Goal: Task Accomplishment & Management: Complete application form

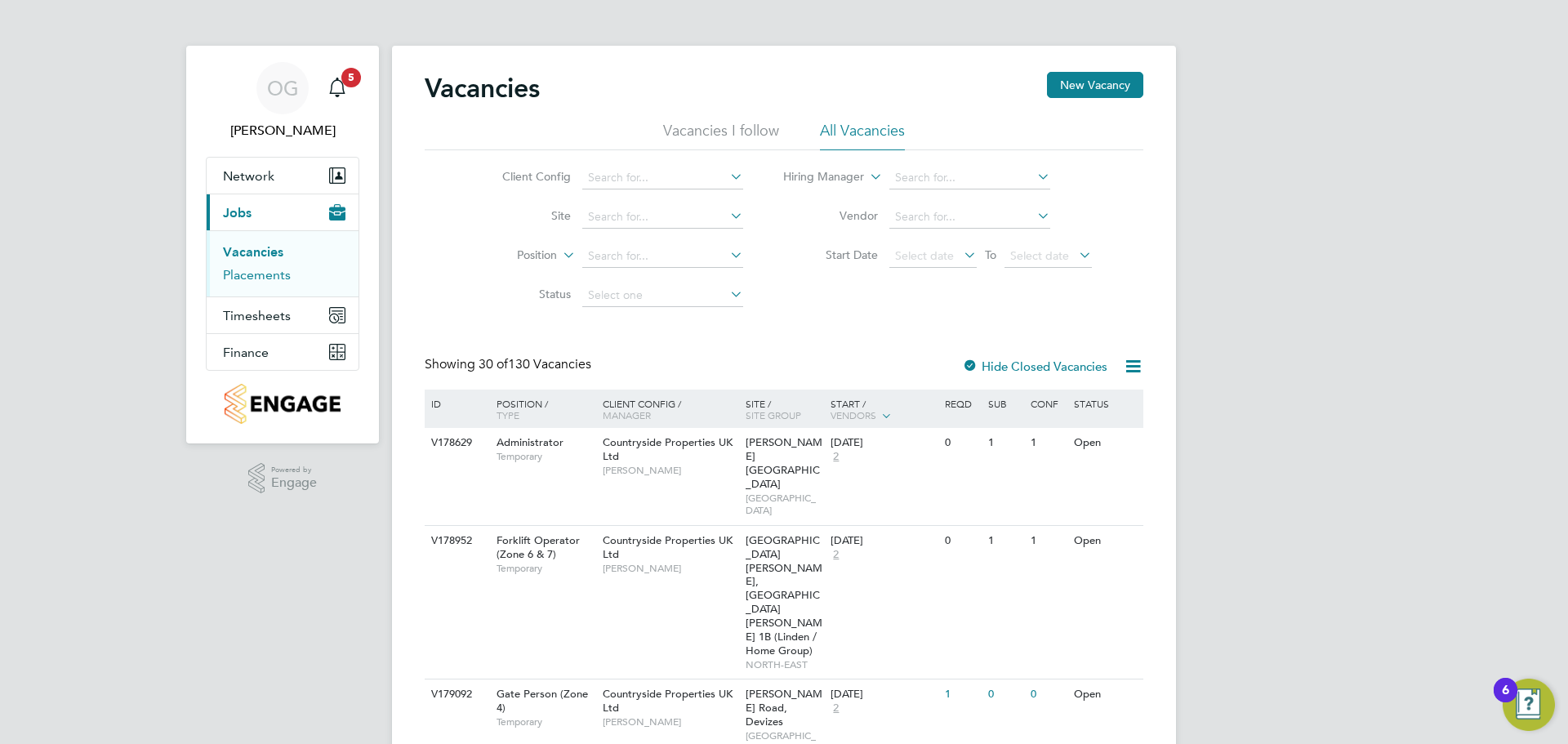
click at [272, 277] on link "Placements" at bounding box center [256, 274] width 67 height 15
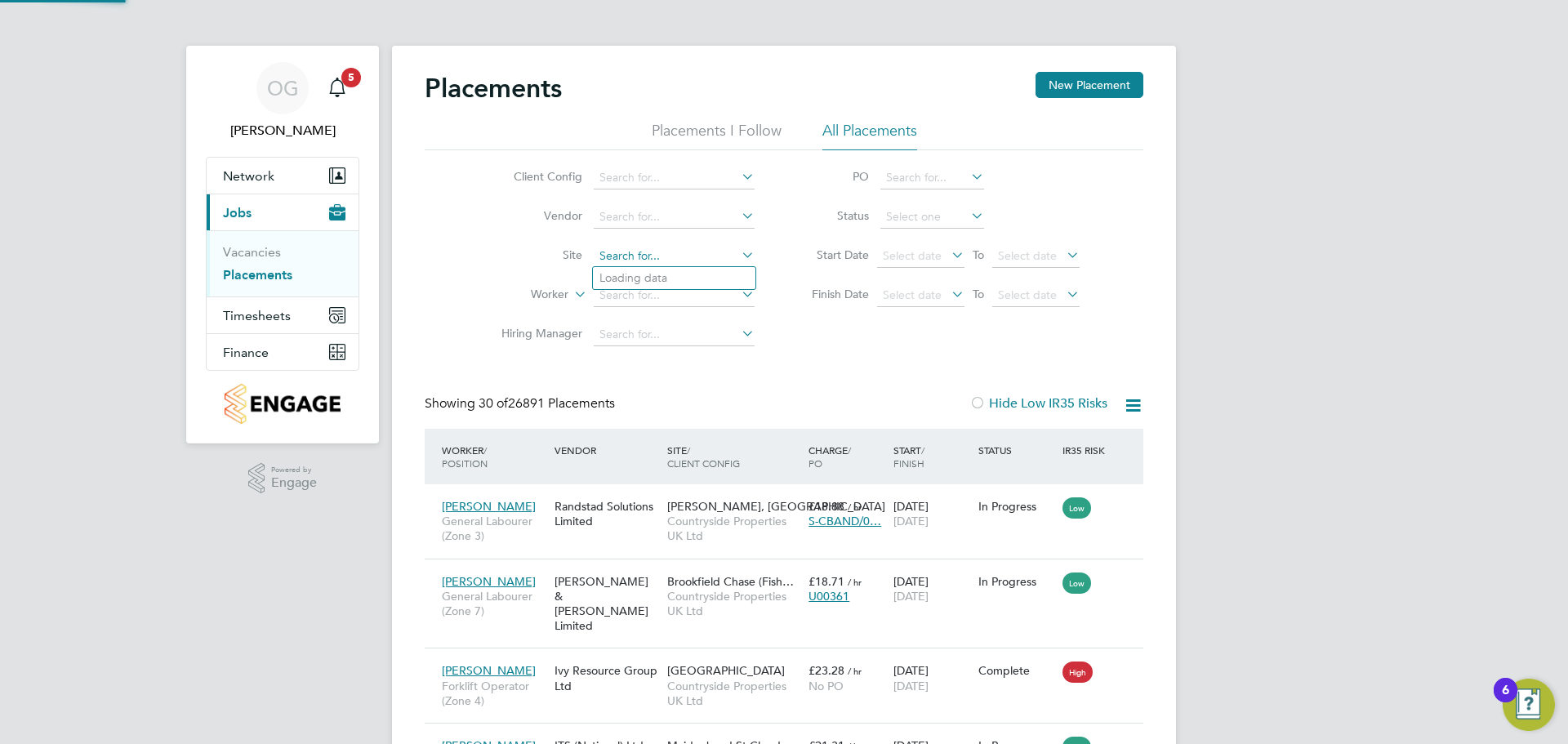
click at [652, 254] on input at bounding box center [674, 256] width 161 height 23
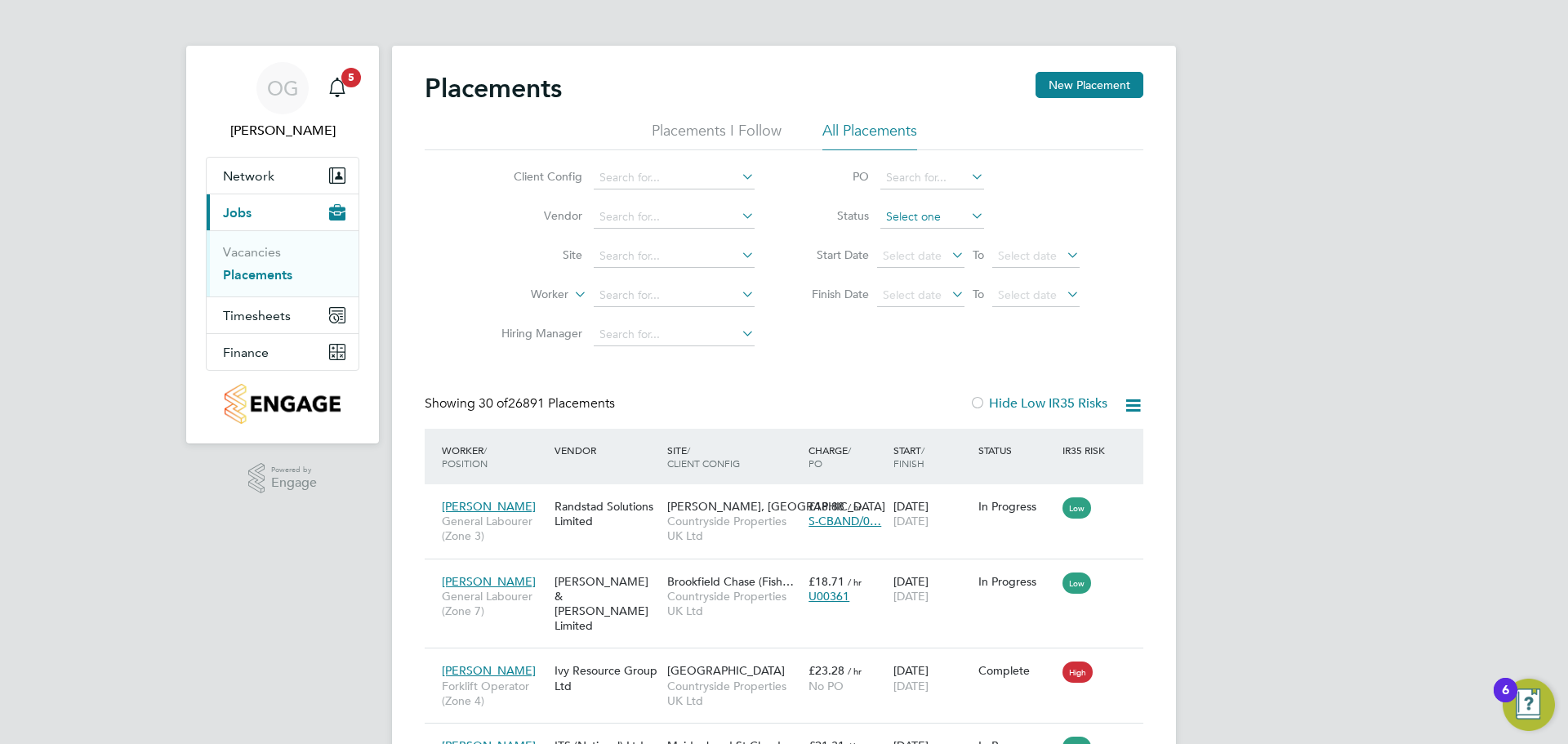
click at [923, 211] on input at bounding box center [932, 217] width 103 height 23
click at [905, 235] on li "Active" at bounding box center [932, 238] width 105 height 21
type input "Active"
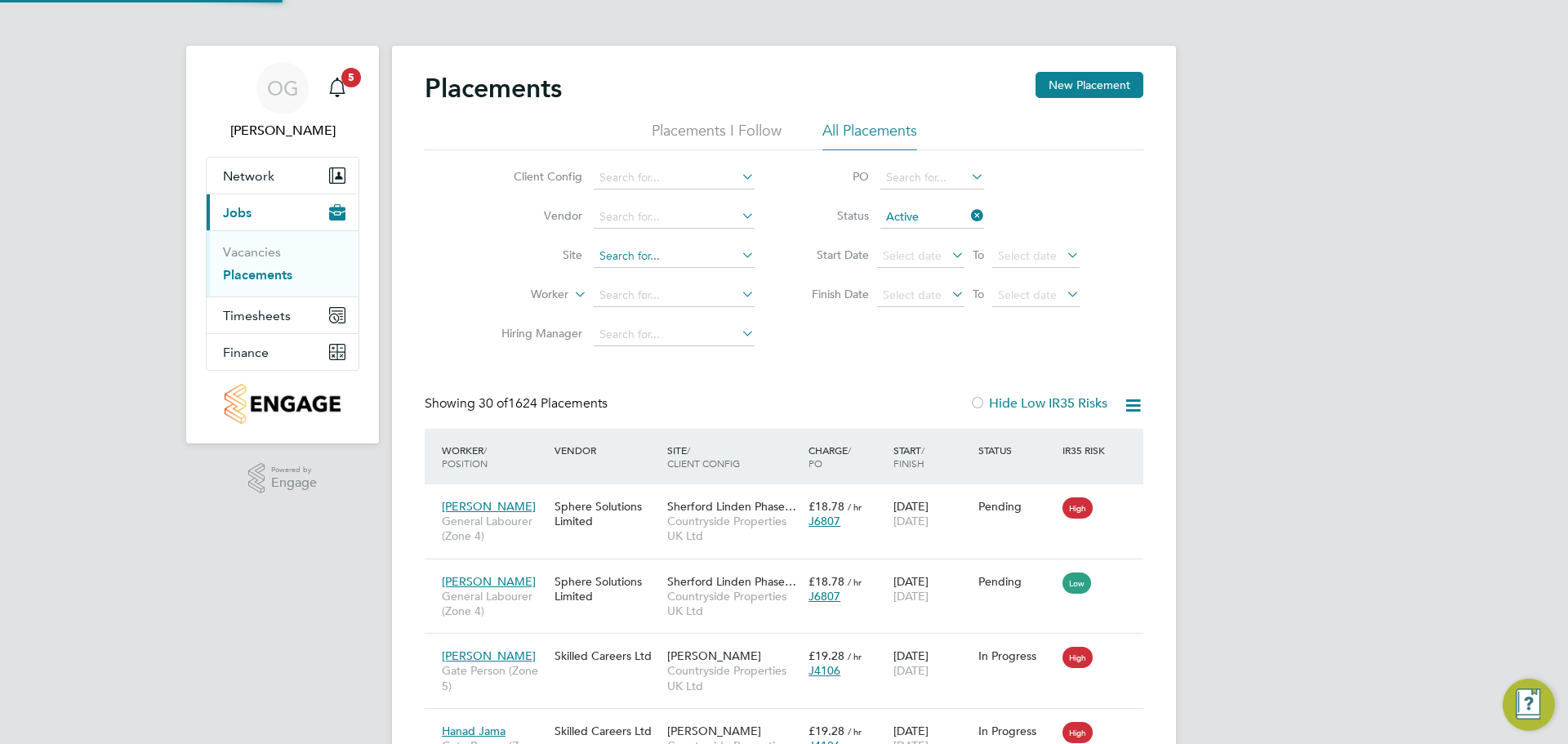
click at [631, 263] on input at bounding box center [674, 256] width 161 height 23
click at [819, 292] on label "Finish Date" at bounding box center [831, 293] width 73 height 14
click at [659, 253] on input at bounding box center [674, 256] width 161 height 23
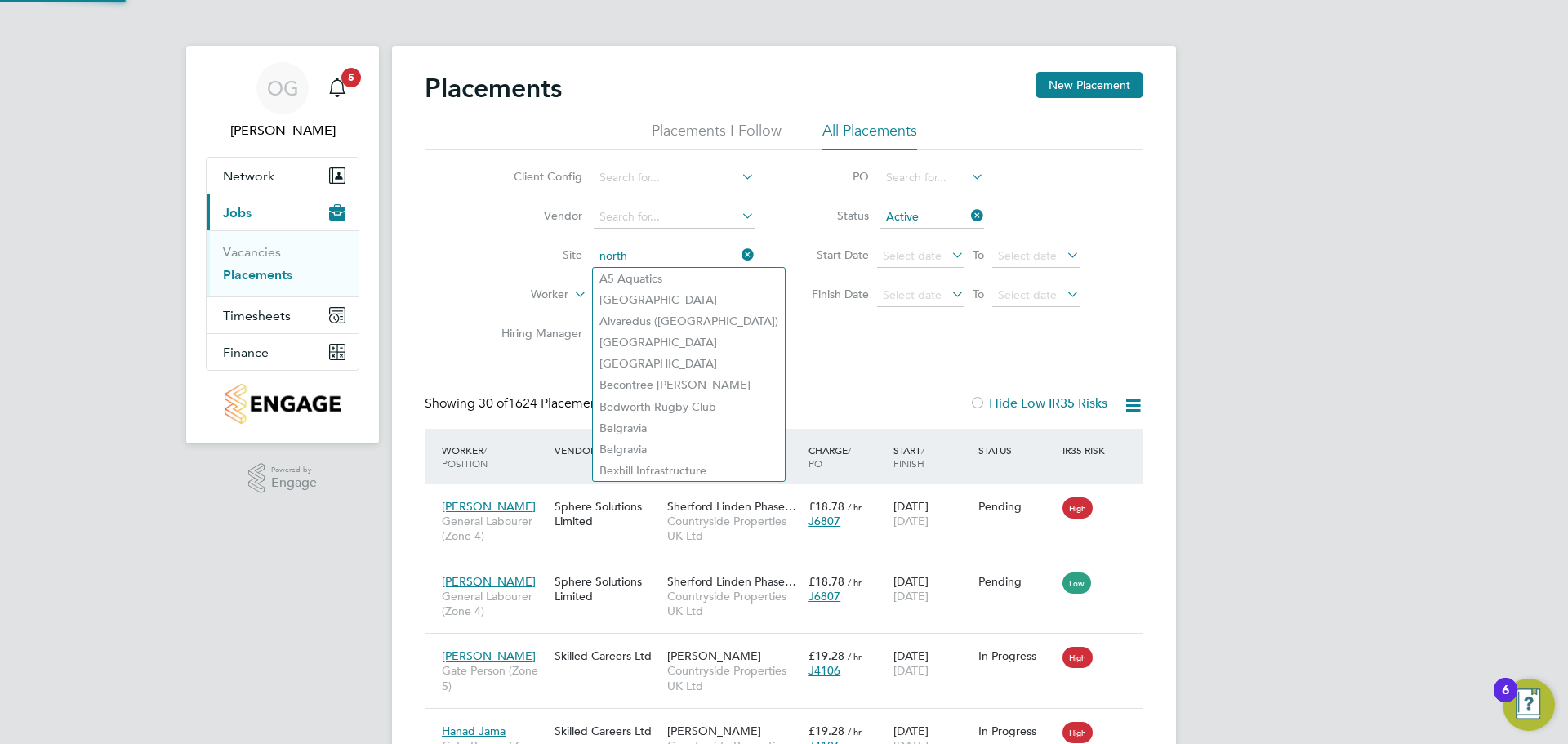
type input "north"
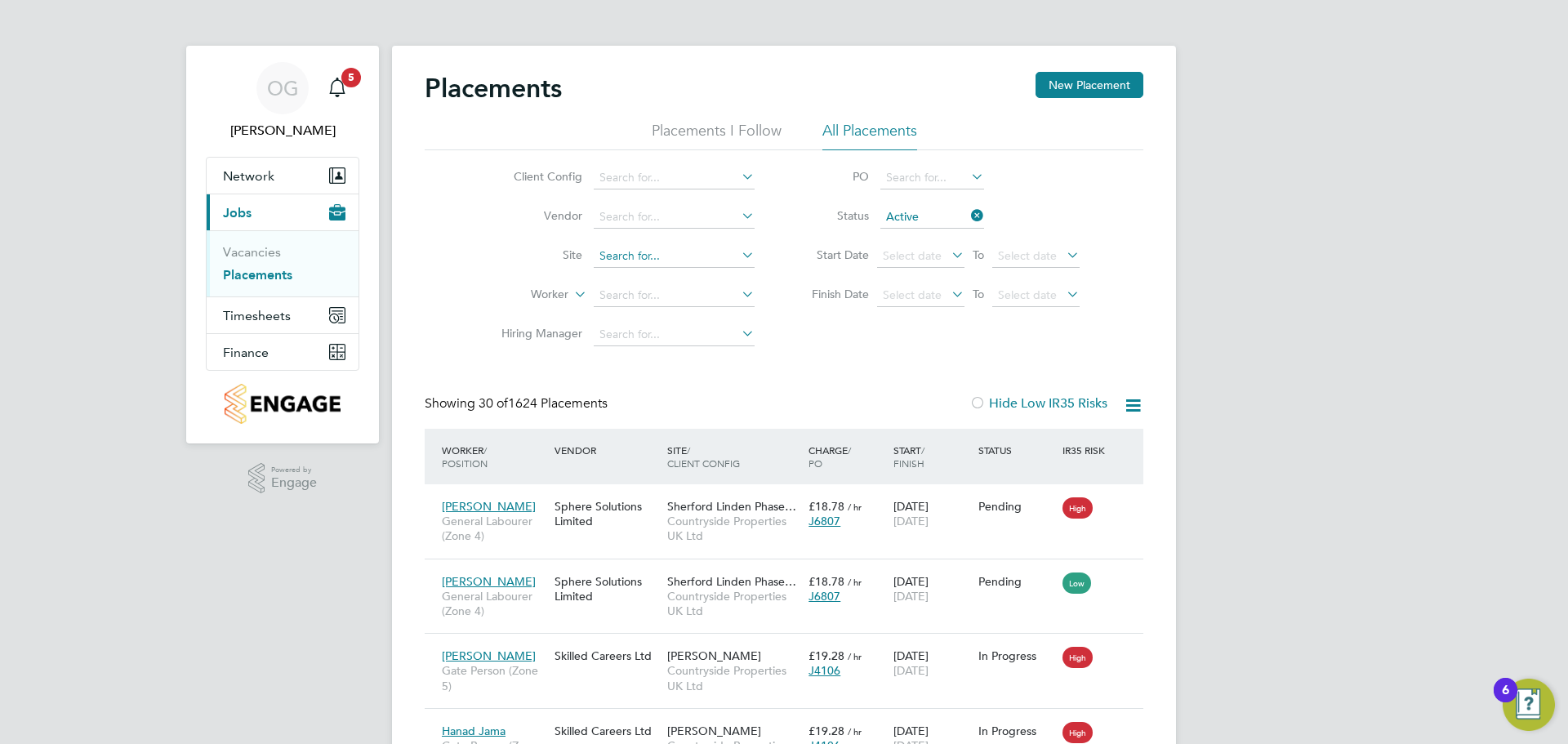
click at [662, 265] on input at bounding box center [674, 256] width 161 height 23
type input "[GEOGRAPHIC_DATA]"
click at [738, 257] on icon at bounding box center [738, 255] width 0 height 23
click at [668, 277] on li "[GEOGRAPHIC_DATA]" at bounding box center [673, 278] width 162 height 22
type input "[GEOGRAPHIC_DATA]"
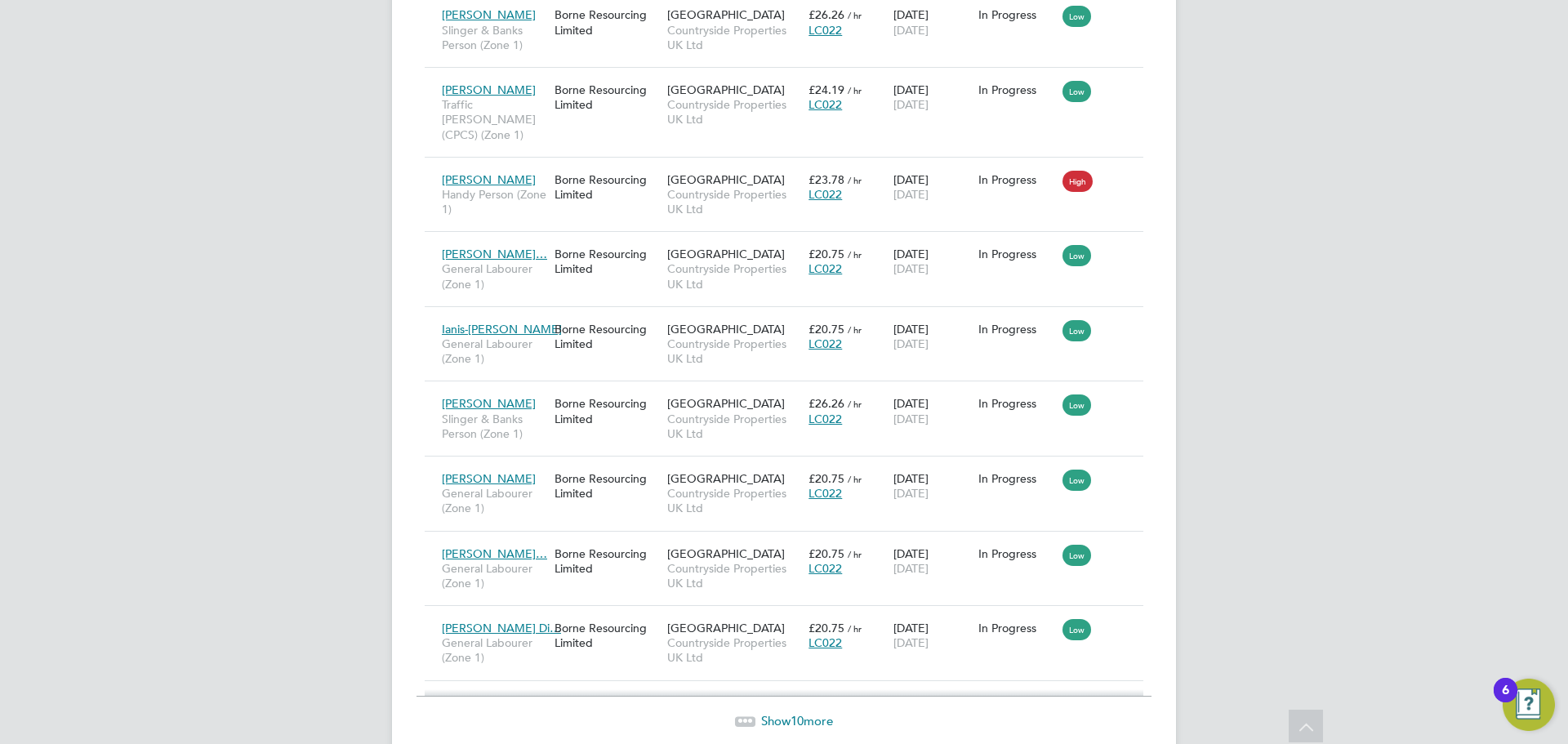
click at [800, 713] on span "10" at bounding box center [797, 720] width 13 height 15
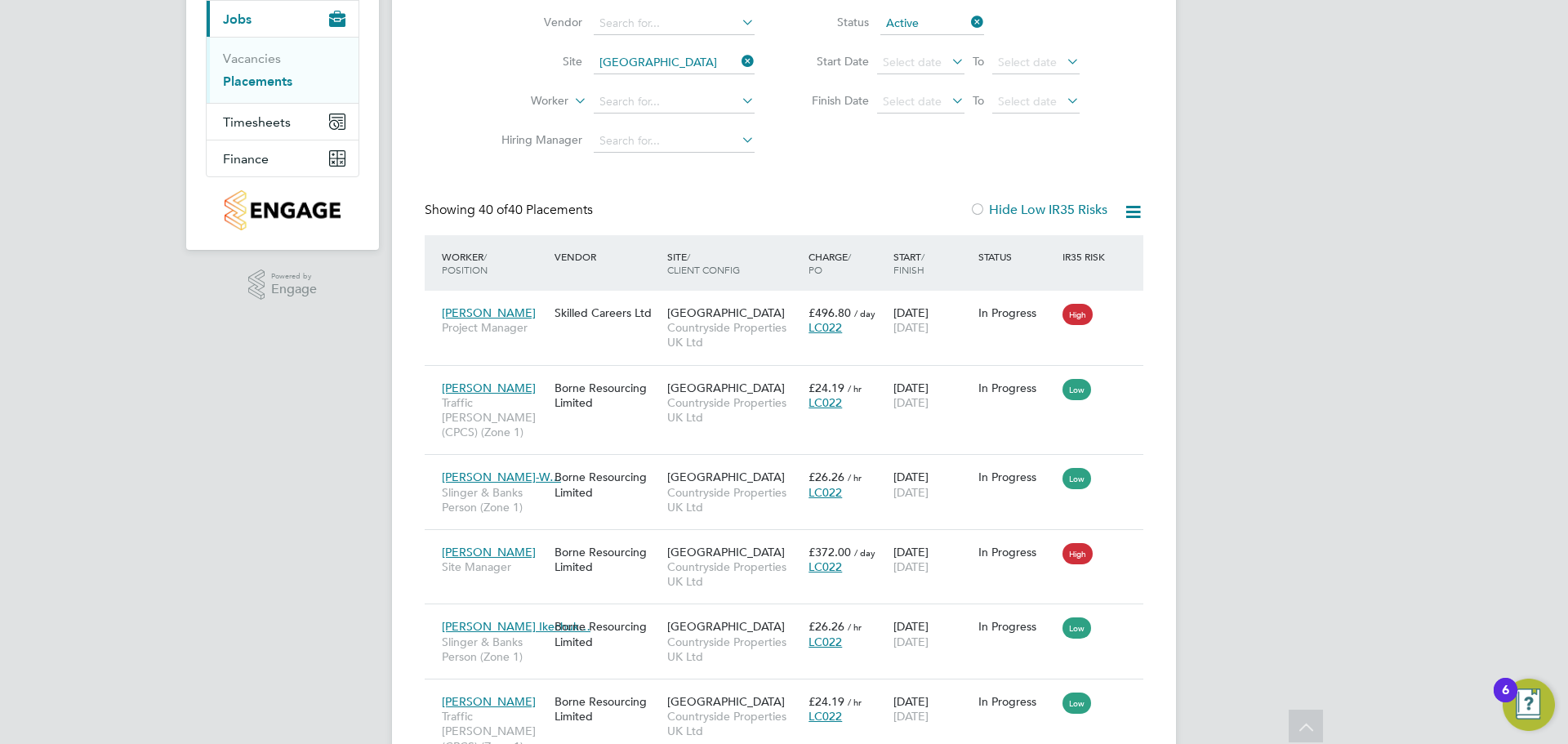
click at [245, 82] on link "Placements" at bounding box center [257, 81] width 69 height 15
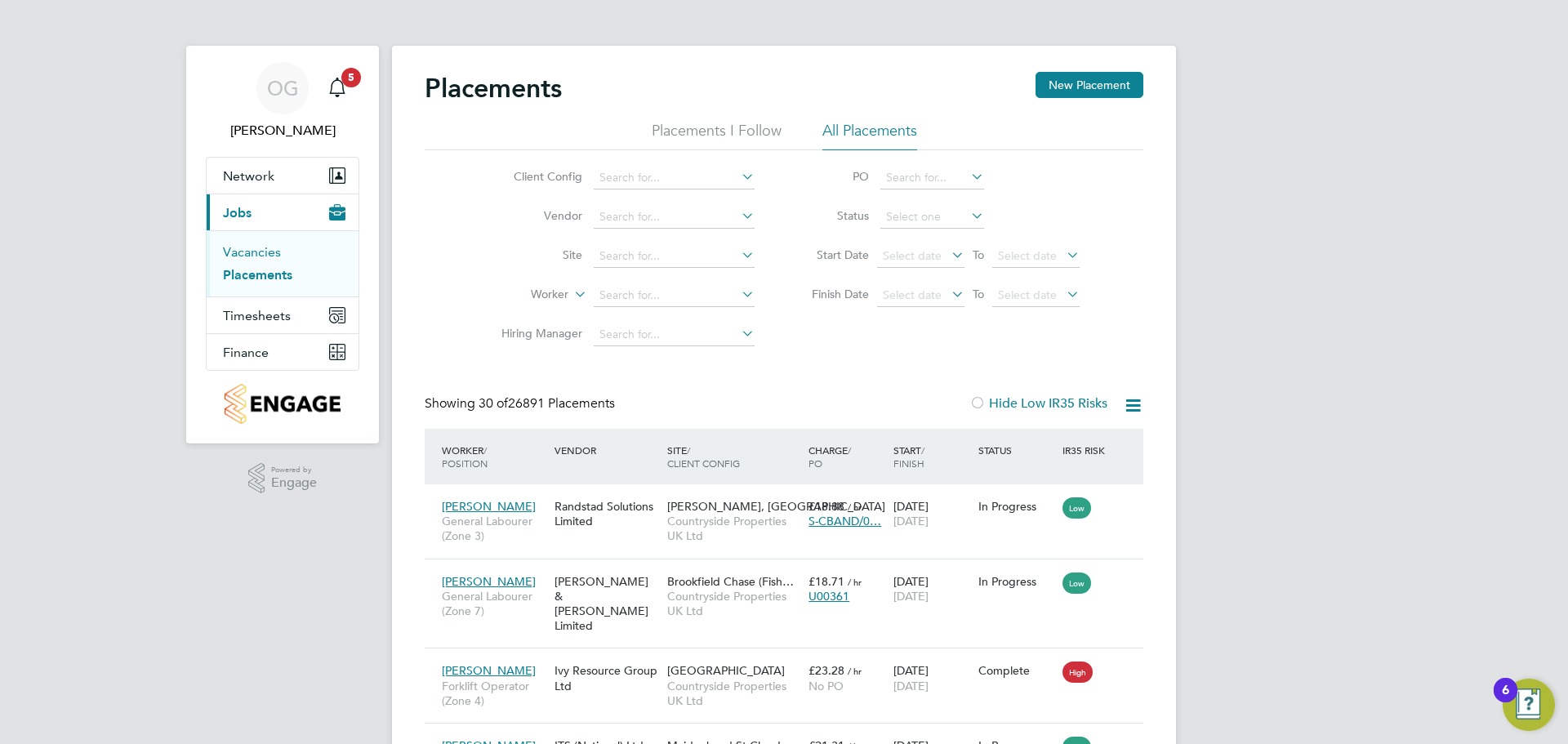
click at [238, 249] on link "Vacancies" at bounding box center [251, 251] width 58 height 15
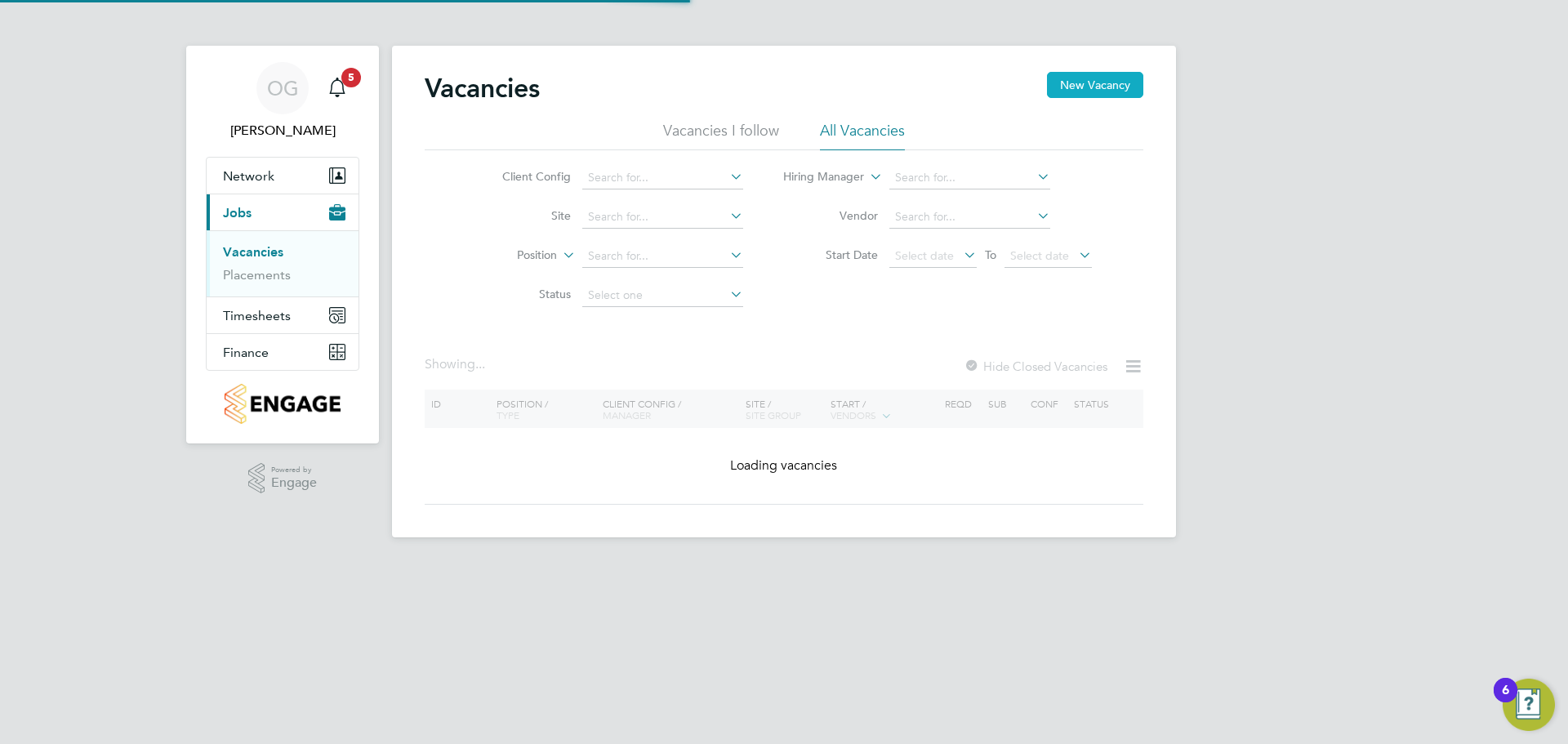
click at [1100, 78] on button "New Vacancy" at bounding box center [1096, 85] width 97 height 27
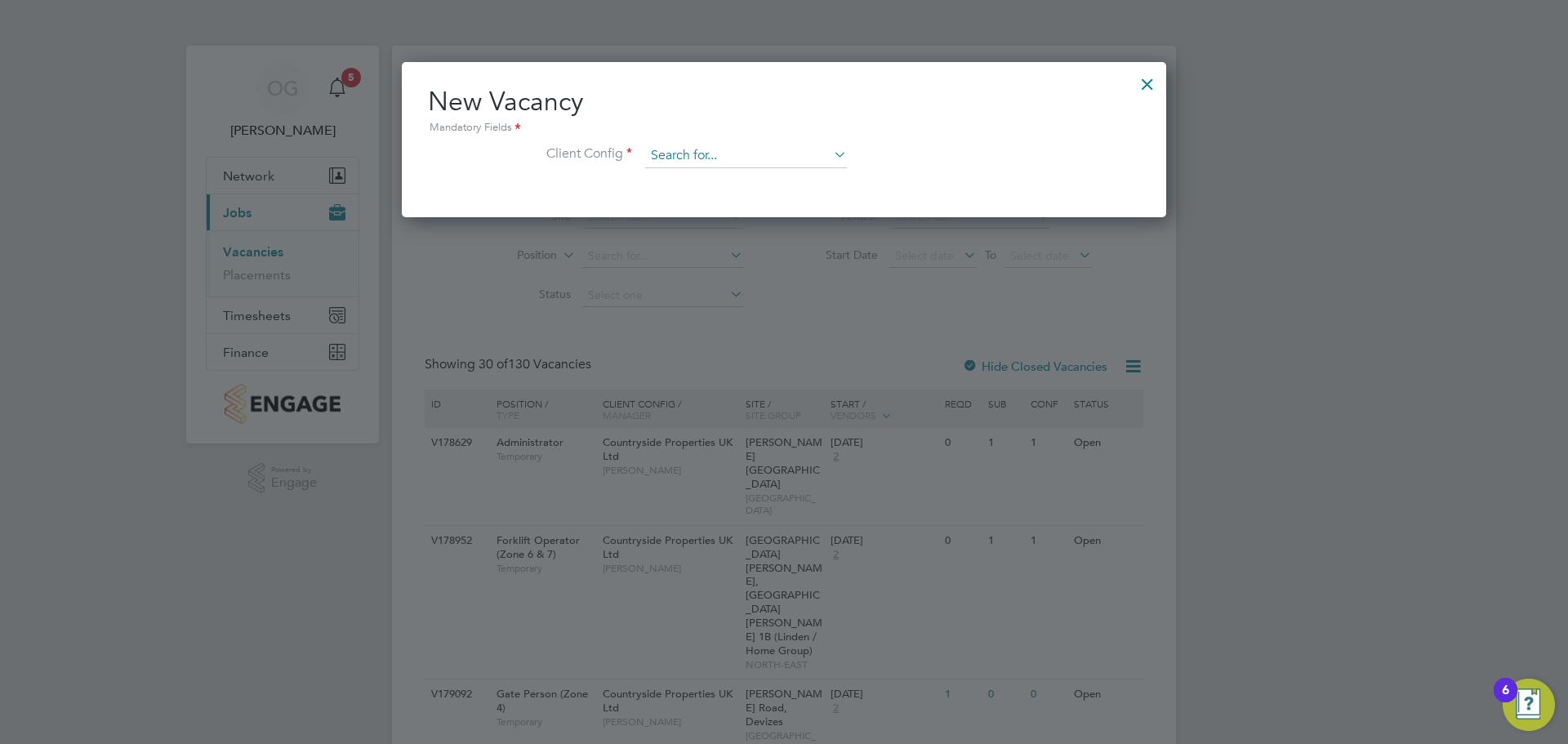
click at [717, 158] on input at bounding box center [746, 156] width 202 height 25
click at [813, 349] on li "Countryside Properties UK Ltd" at bounding box center [853, 356] width 418 height 22
type input "Countryside Properties UK Ltd"
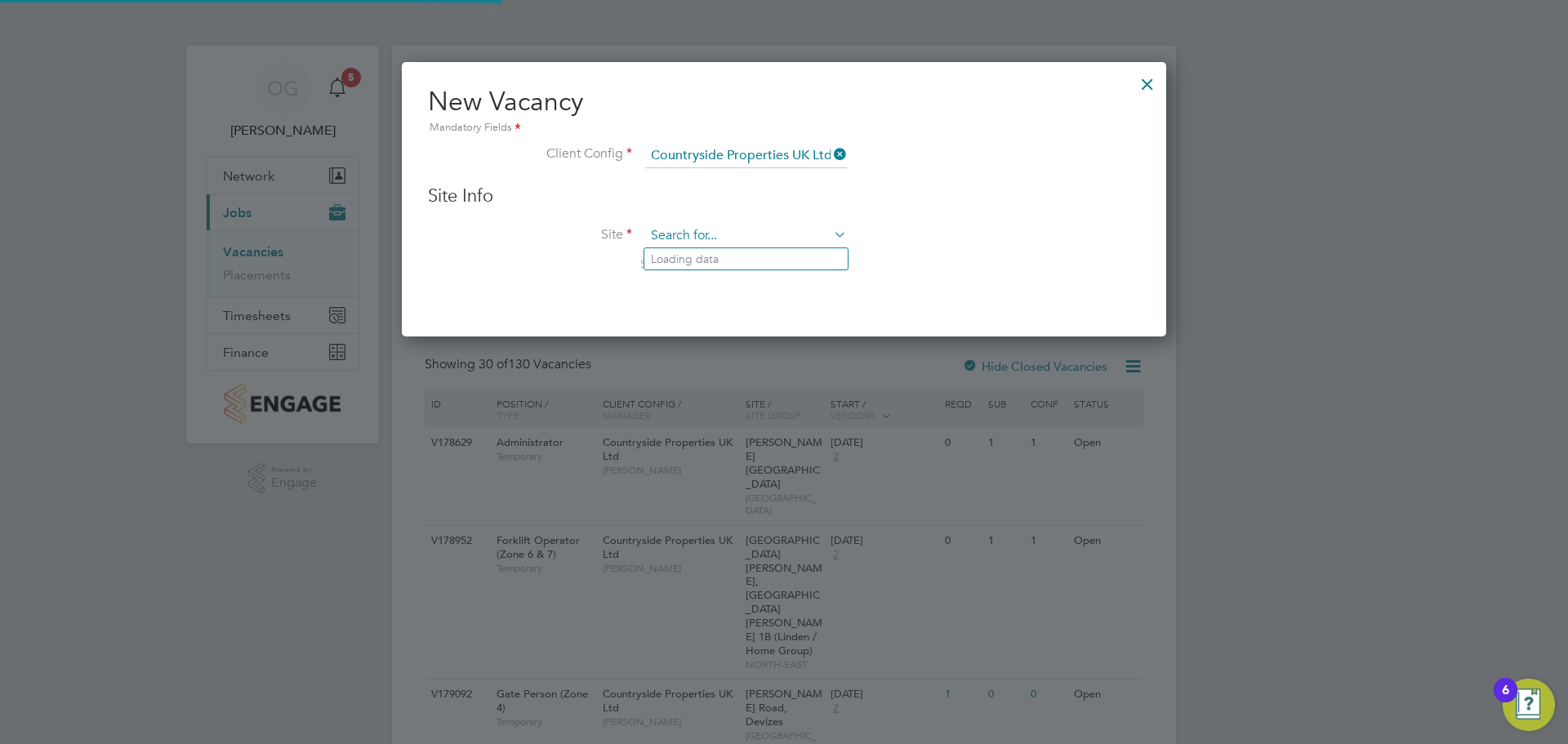
click at [723, 235] on input at bounding box center [746, 236] width 202 height 25
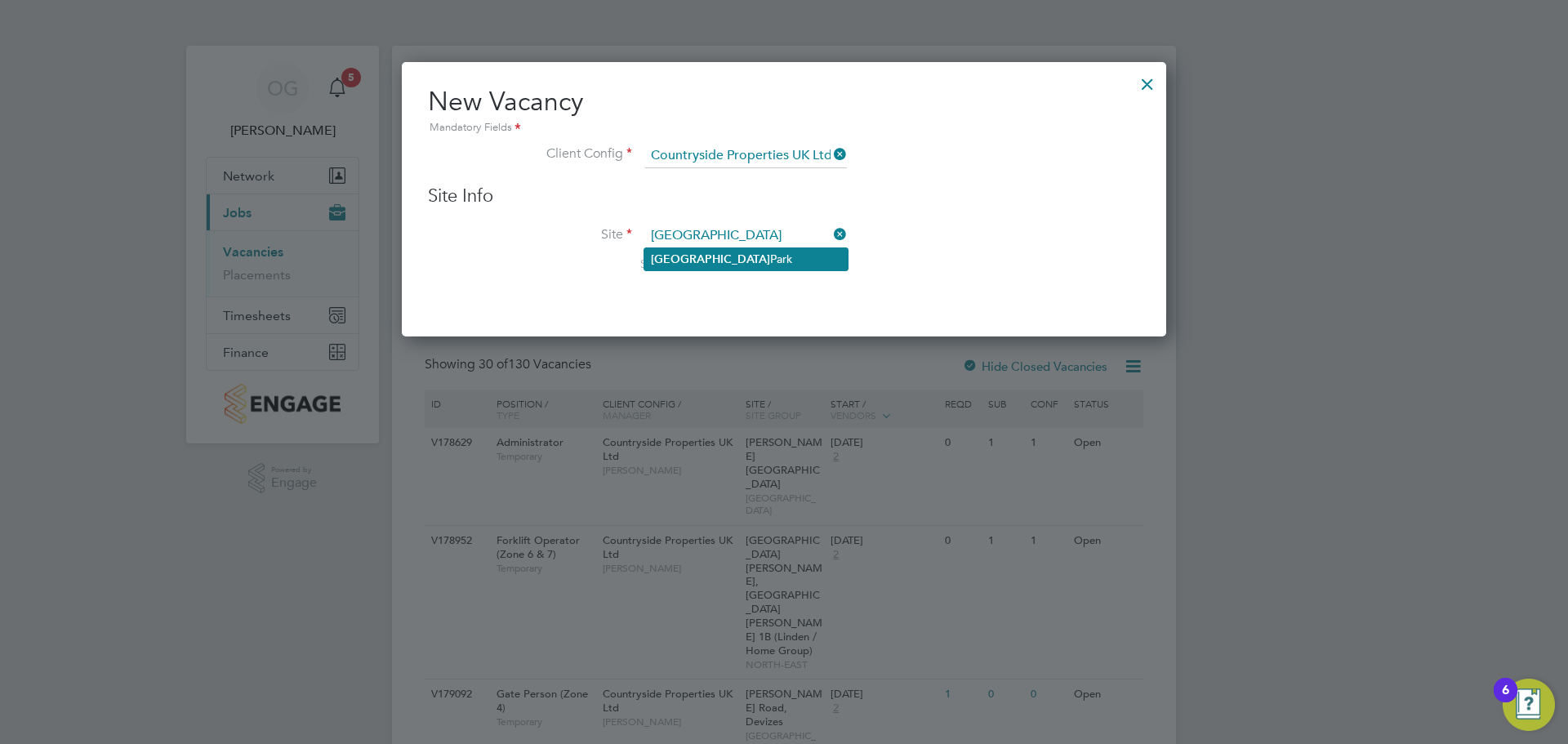
click at [770, 261] on li "[GEOGRAPHIC_DATA]" at bounding box center [746, 259] width 203 height 22
type input "[GEOGRAPHIC_DATA]"
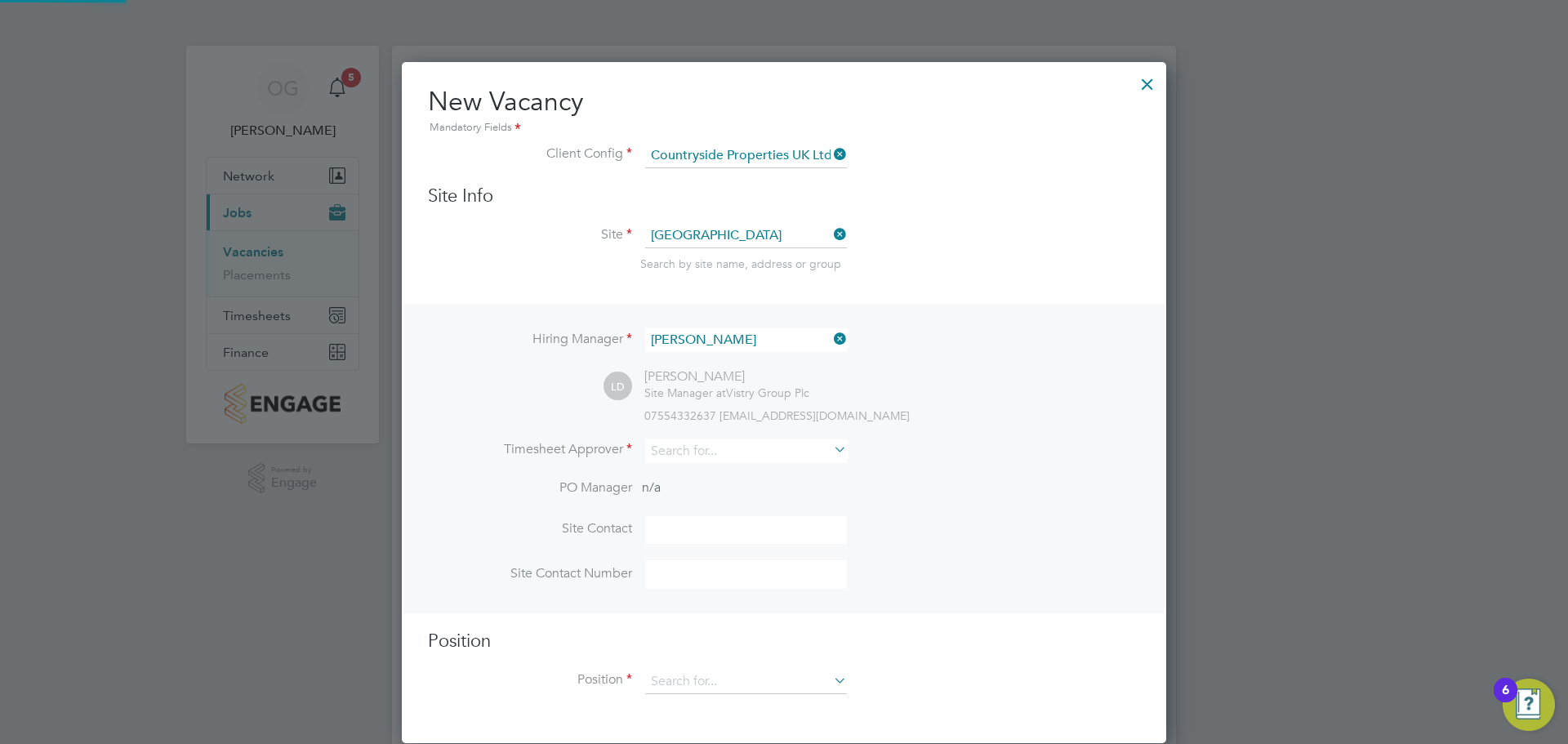
click at [955, 249] on li "Site [GEOGRAPHIC_DATA] Search by site name, address or group" at bounding box center [784, 264] width 712 height 80
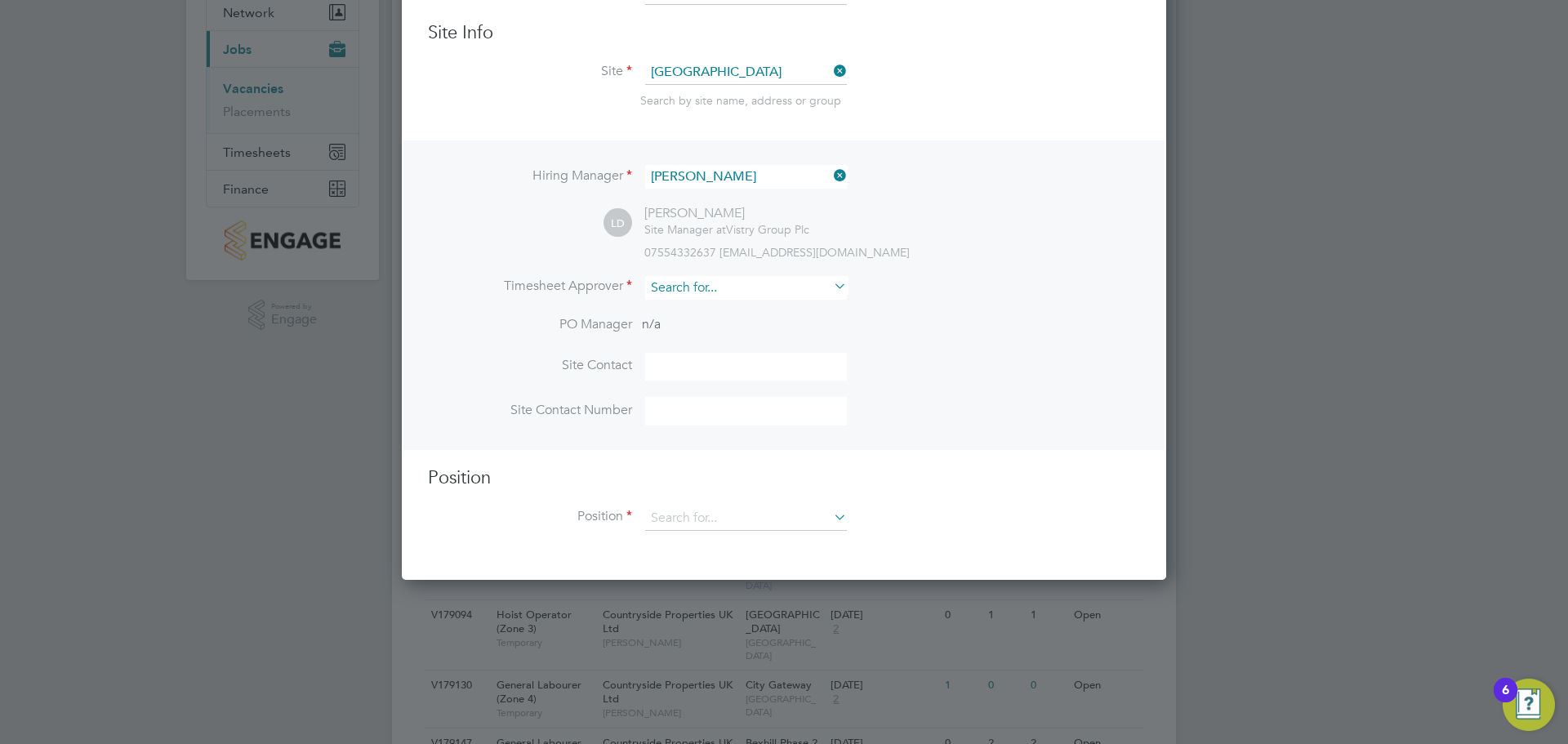
click at [722, 279] on input at bounding box center [746, 288] width 202 height 24
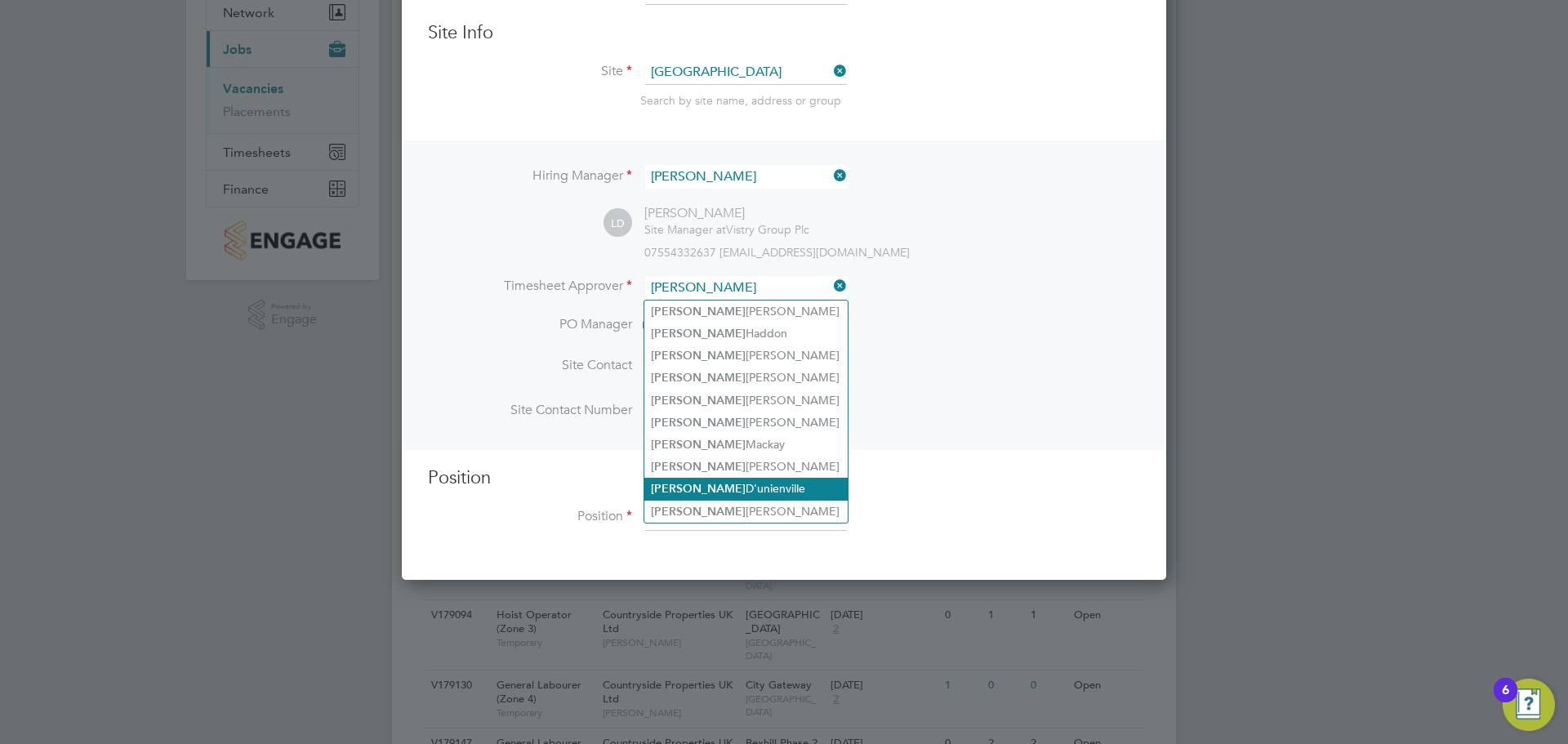
click at [746, 479] on li "[PERSON_NAME]" at bounding box center [746, 489] width 203 height 22
type input "[PERSON_NAME]"
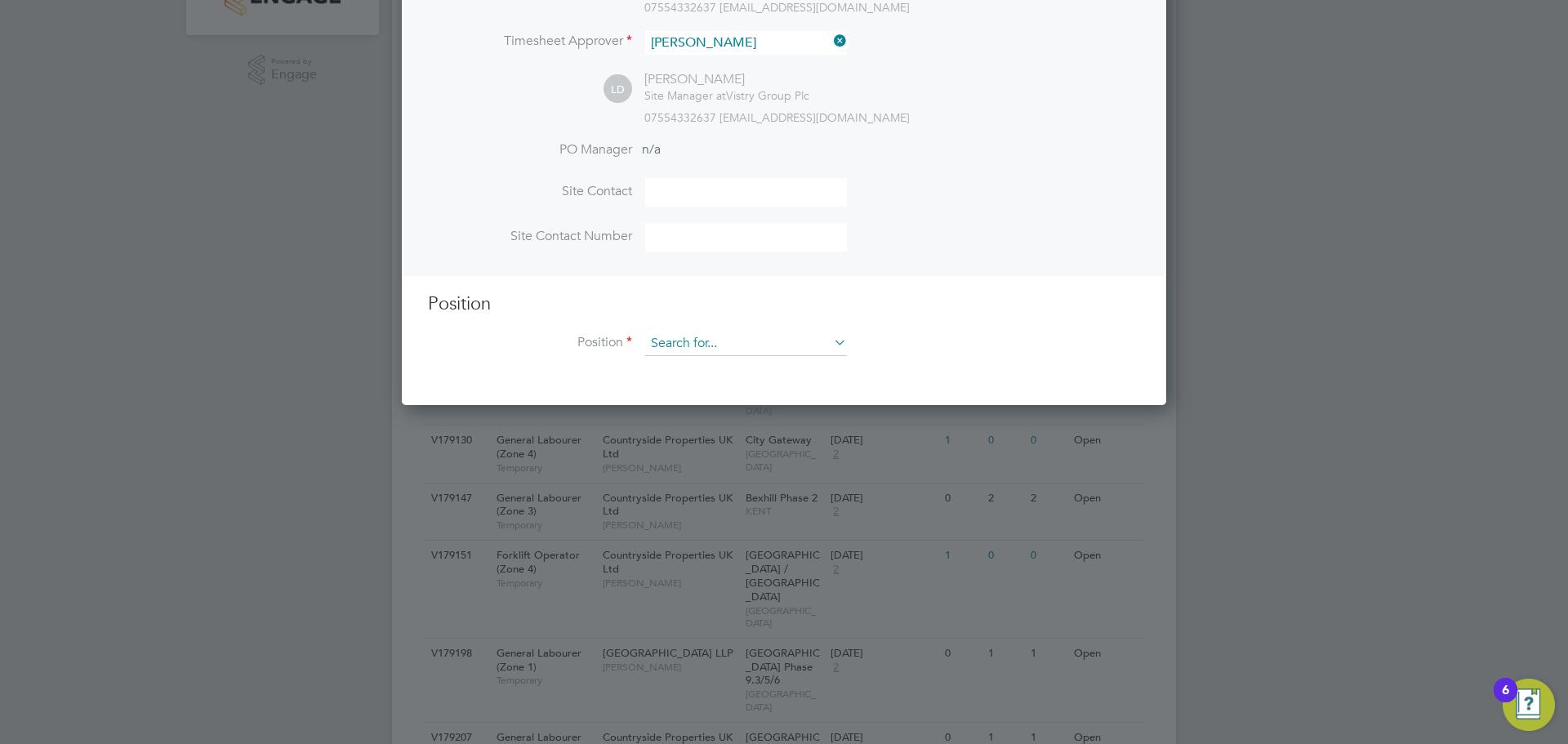
click at [712, 349] on input at bounding box center [746, 344] width 202 height 25
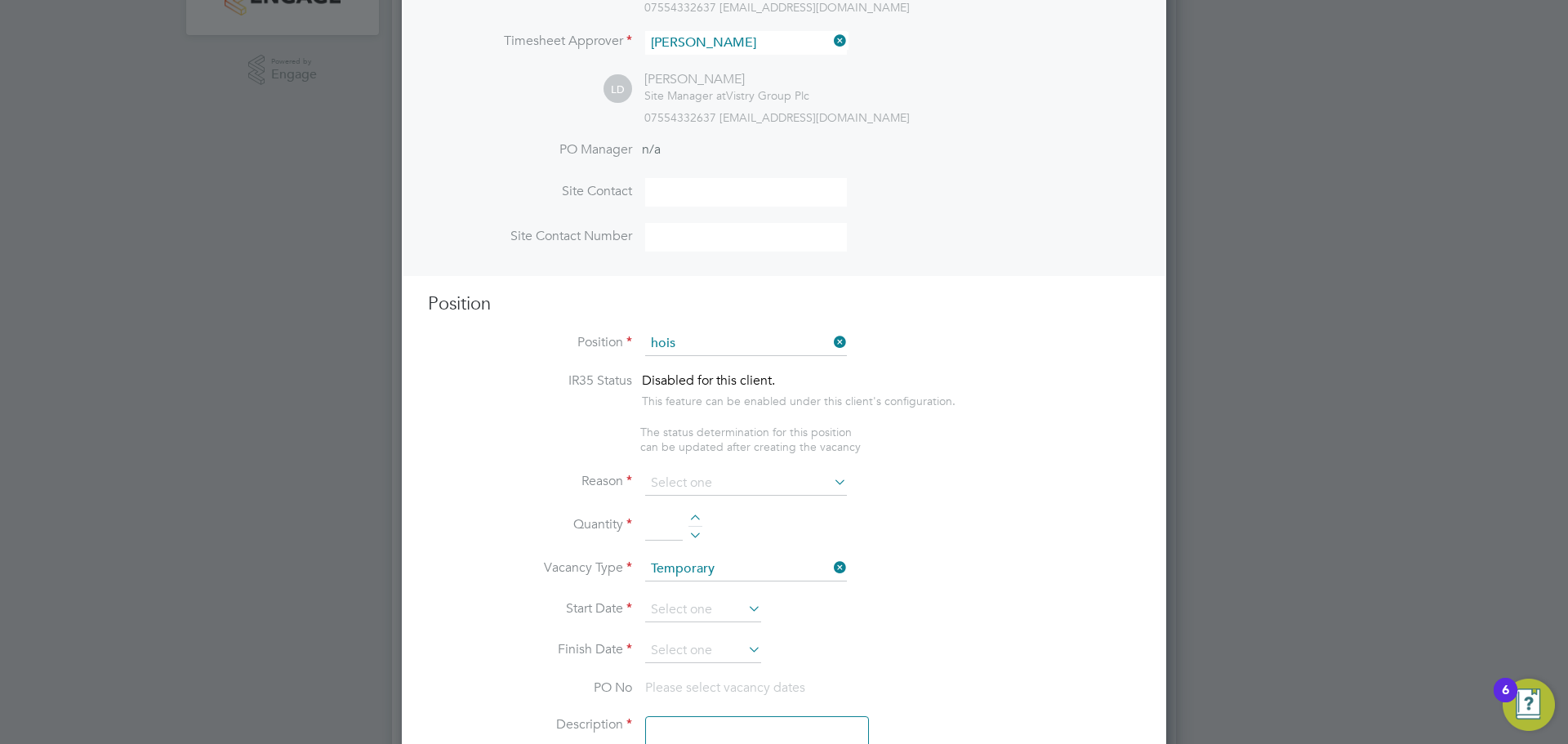
click at [768, 363] on li "Hois t Operator (Zone 1)" at bounding box center [746, 368] width 203 height 22
type input "Hoist Operator (Zone 1)"
type textarea "- Operate construction machinery - Prepare sites for work to be carried out - M…"
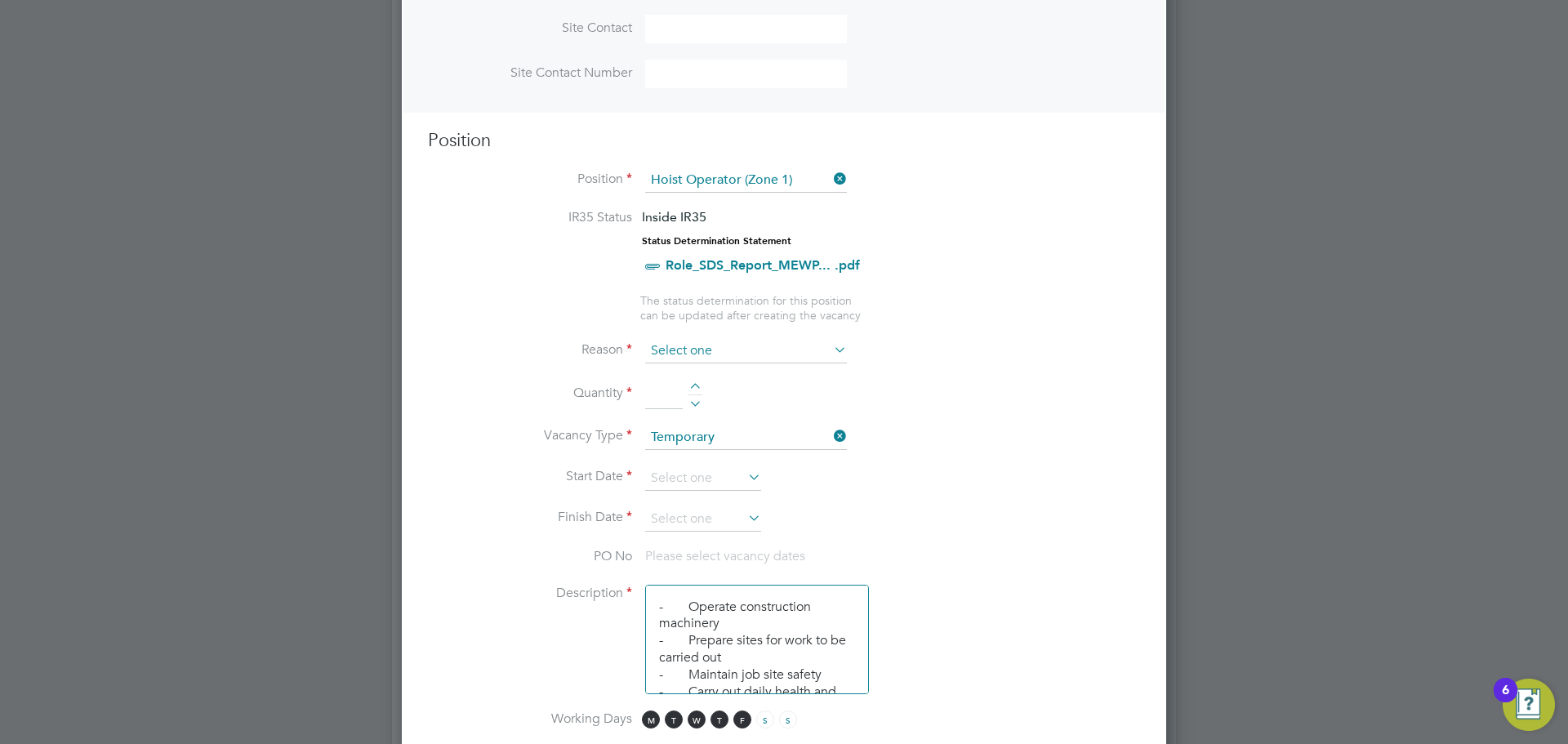
click at [714, 354] on input at bounding box center [746, 351] width 202 height 25
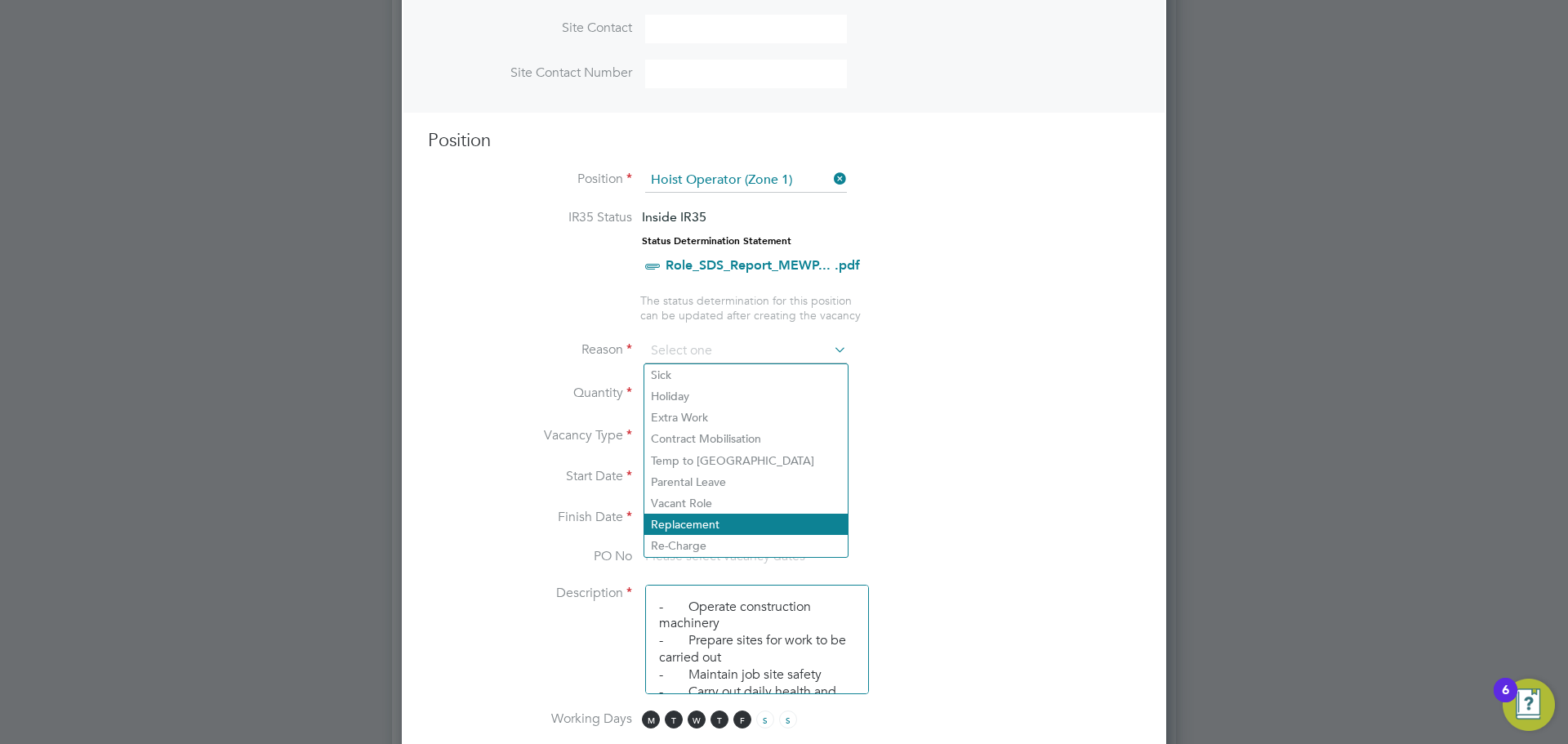
click at [713, 519] on li "Replacement" at bounding box center [746, 524] width 203 height 21
type input "Replacement"
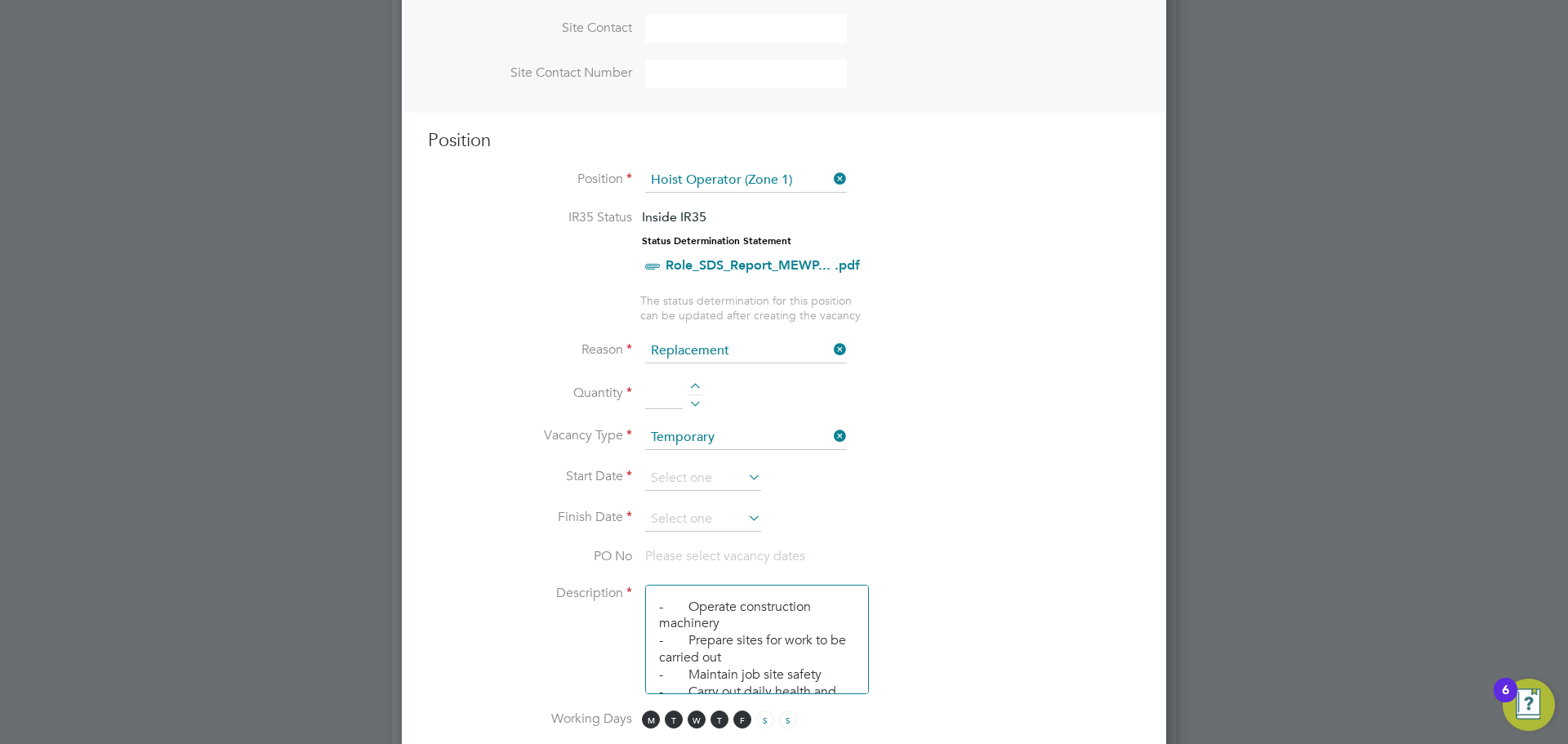
click at [672, 398] on input at bounding box center [664, 394] width 38 height 29
type input "1"
click at [1017, 411] on li "Quantity 1" at bounding box center [784, 402] width 712 height 46
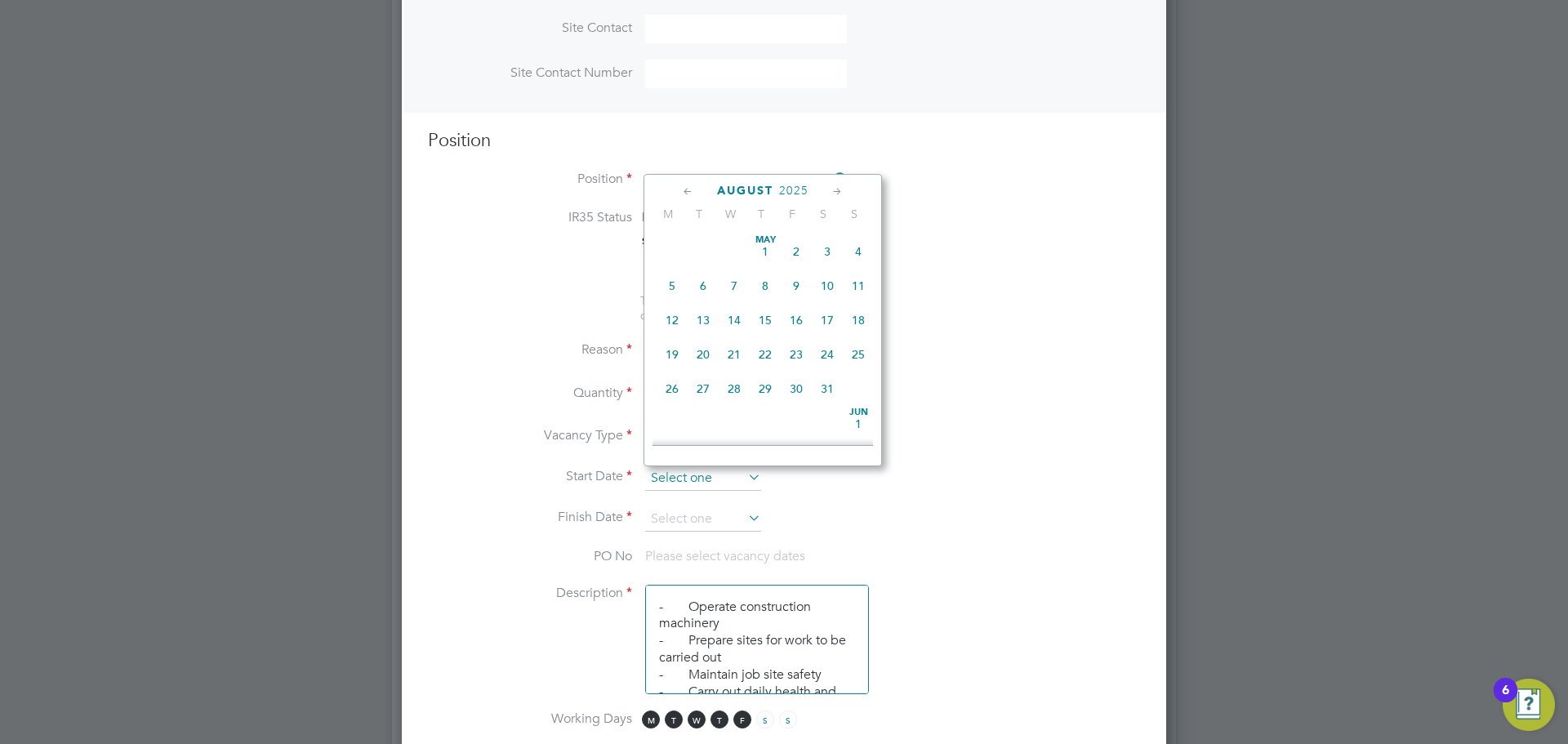
click at [683, 474] on input at bounding box center [703, 479] width 116 height 25
click at [733, 320] on span "27" at bounding box center [733, 304] width 31 height 31
type input "[DATE]"
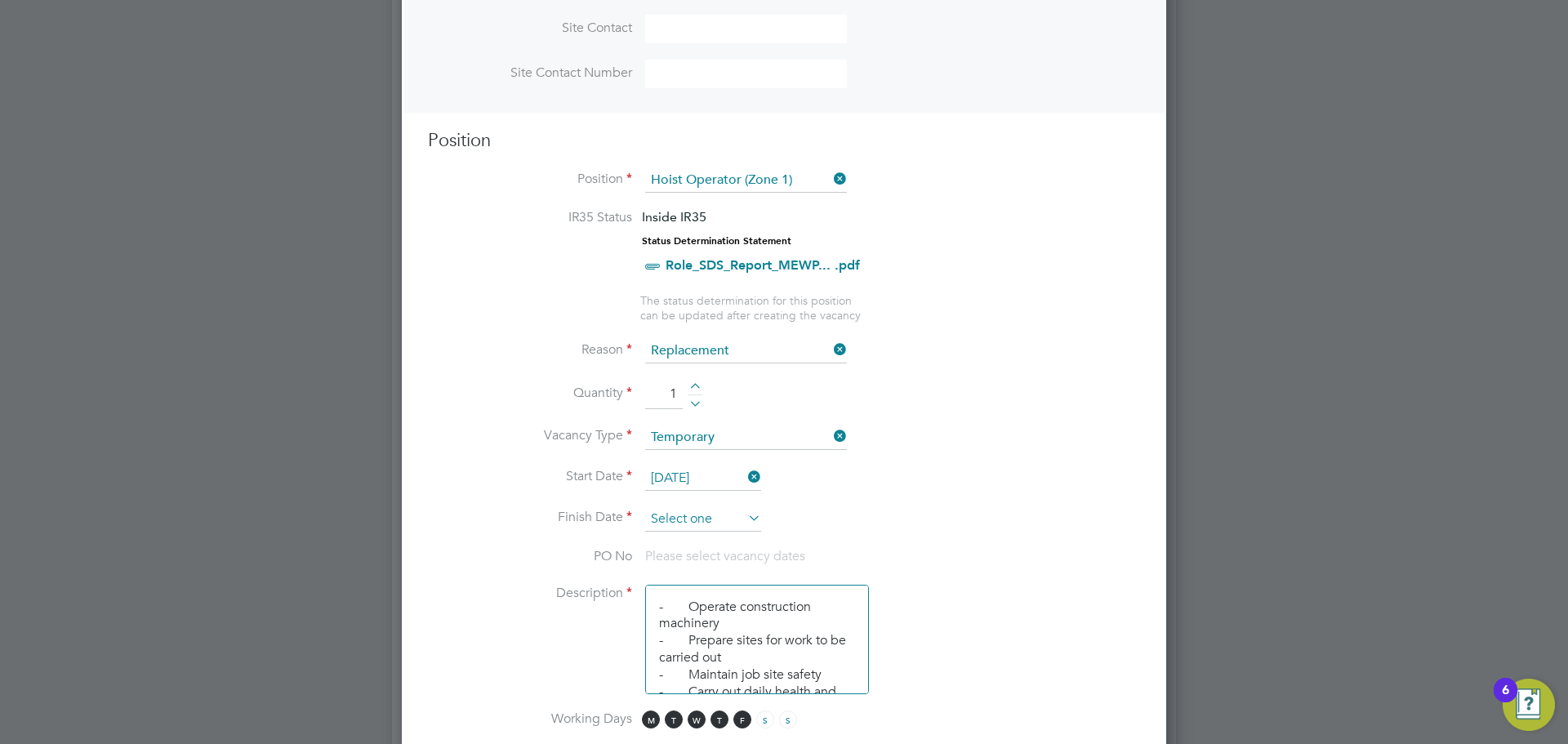
click at [692, 519] on input at bounding box center [703, 520] width 116 height 25
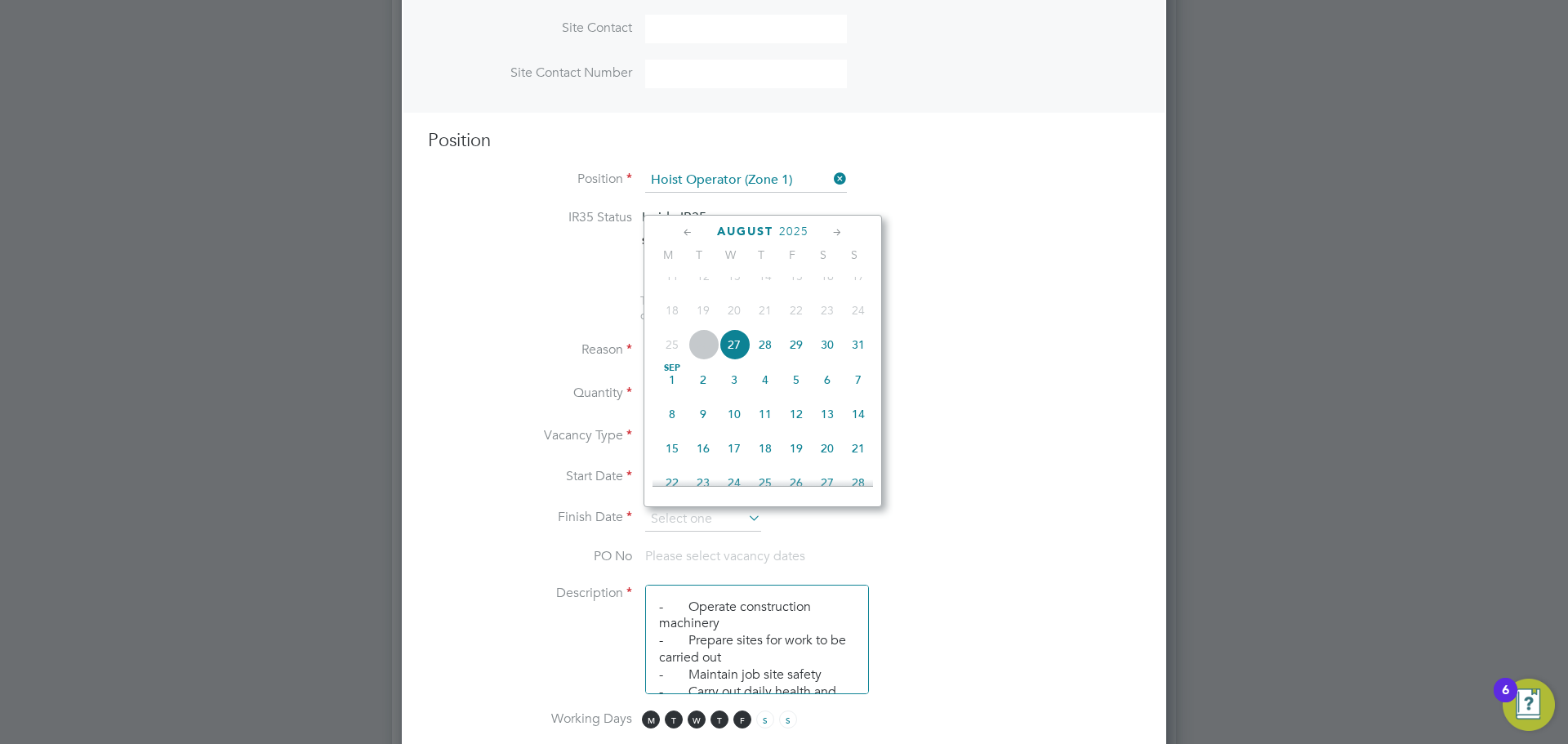
click at [799, 361] on span "29" at bounding box center [796, 344] width 31 height 31
type input "[DATE]"
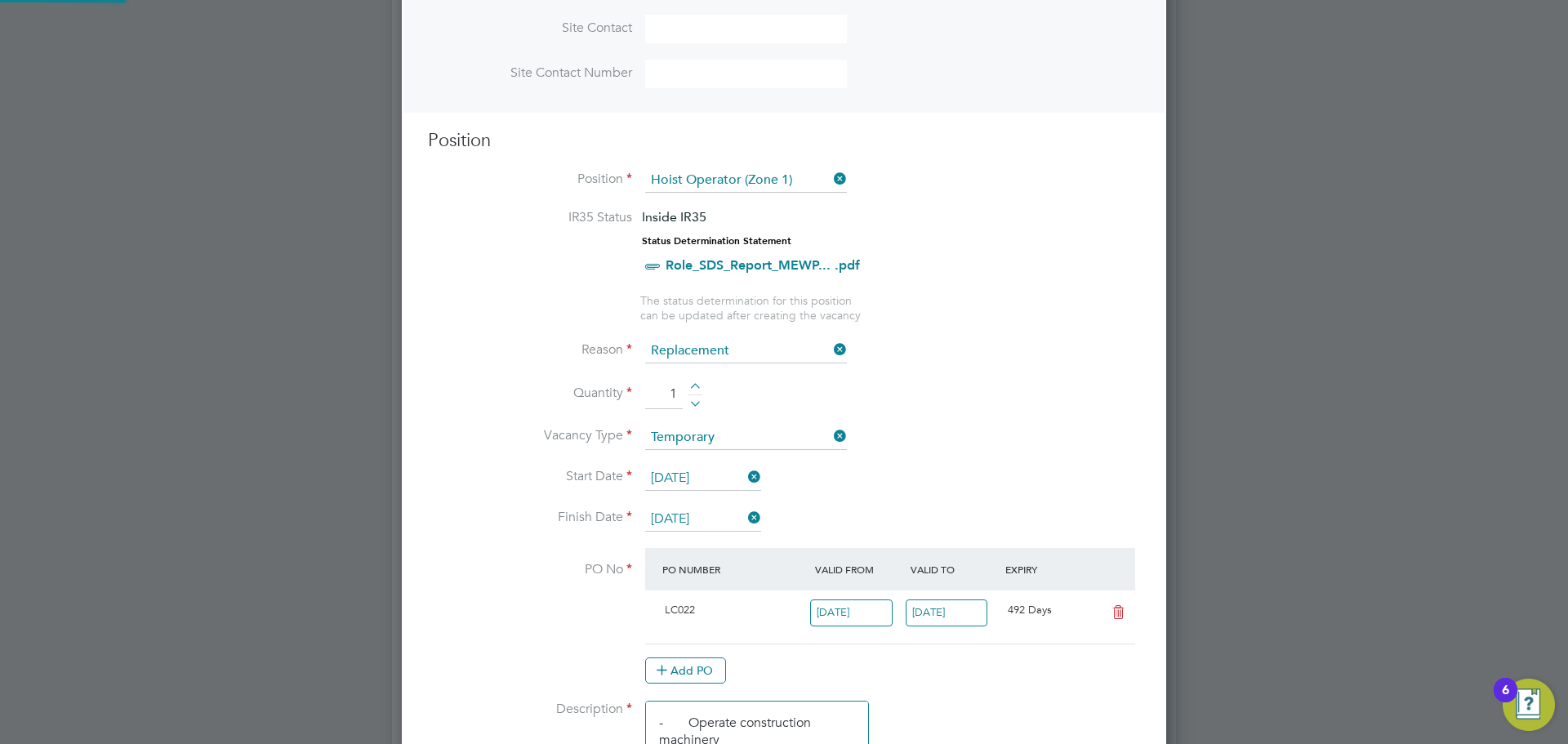
click at [1063, 396] on li "Quantity 1" at bounding box center [784, 402] width 712 height 46
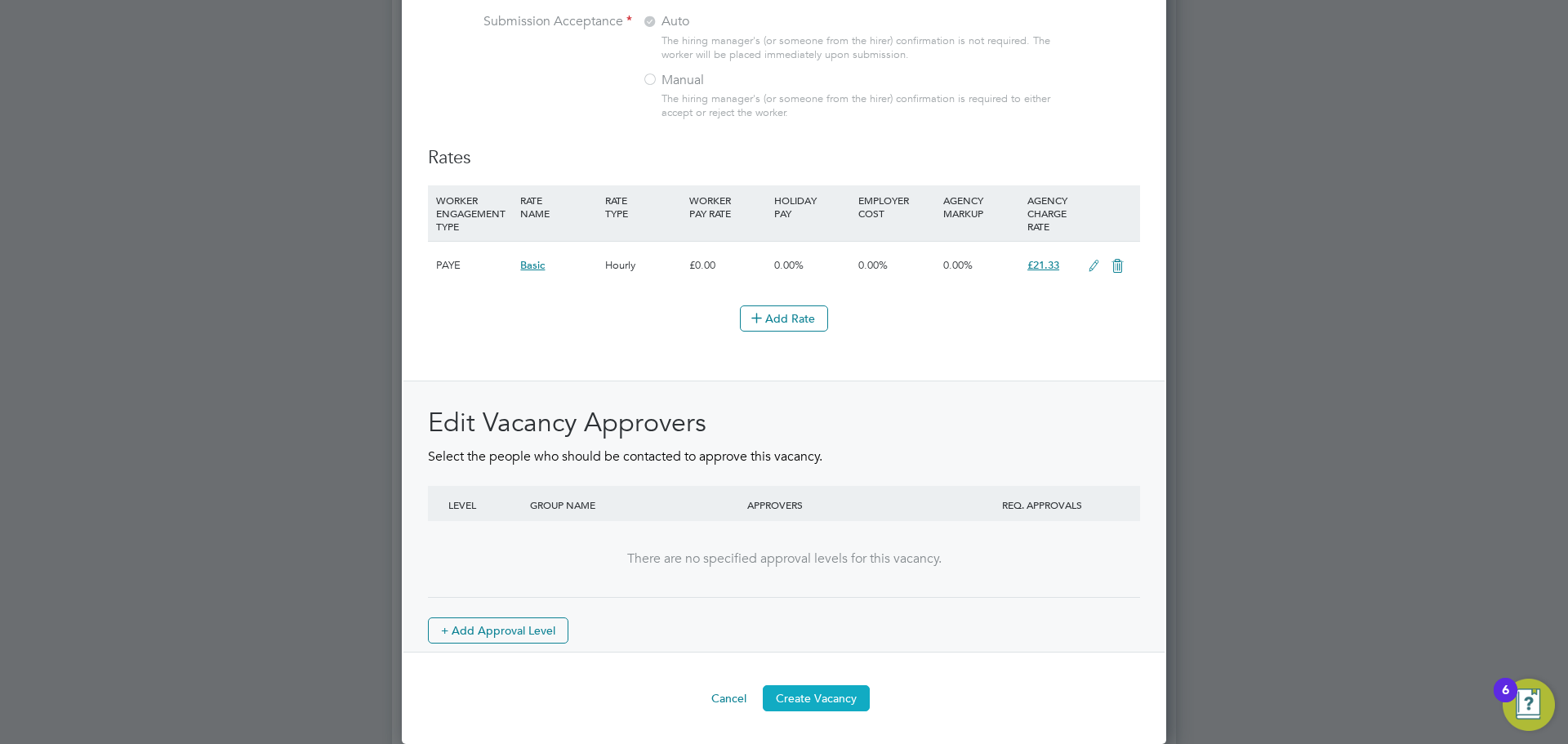
click at [821, 698] on button "Create Vacancy" at bounding box center [816, 698] width 107 height 27
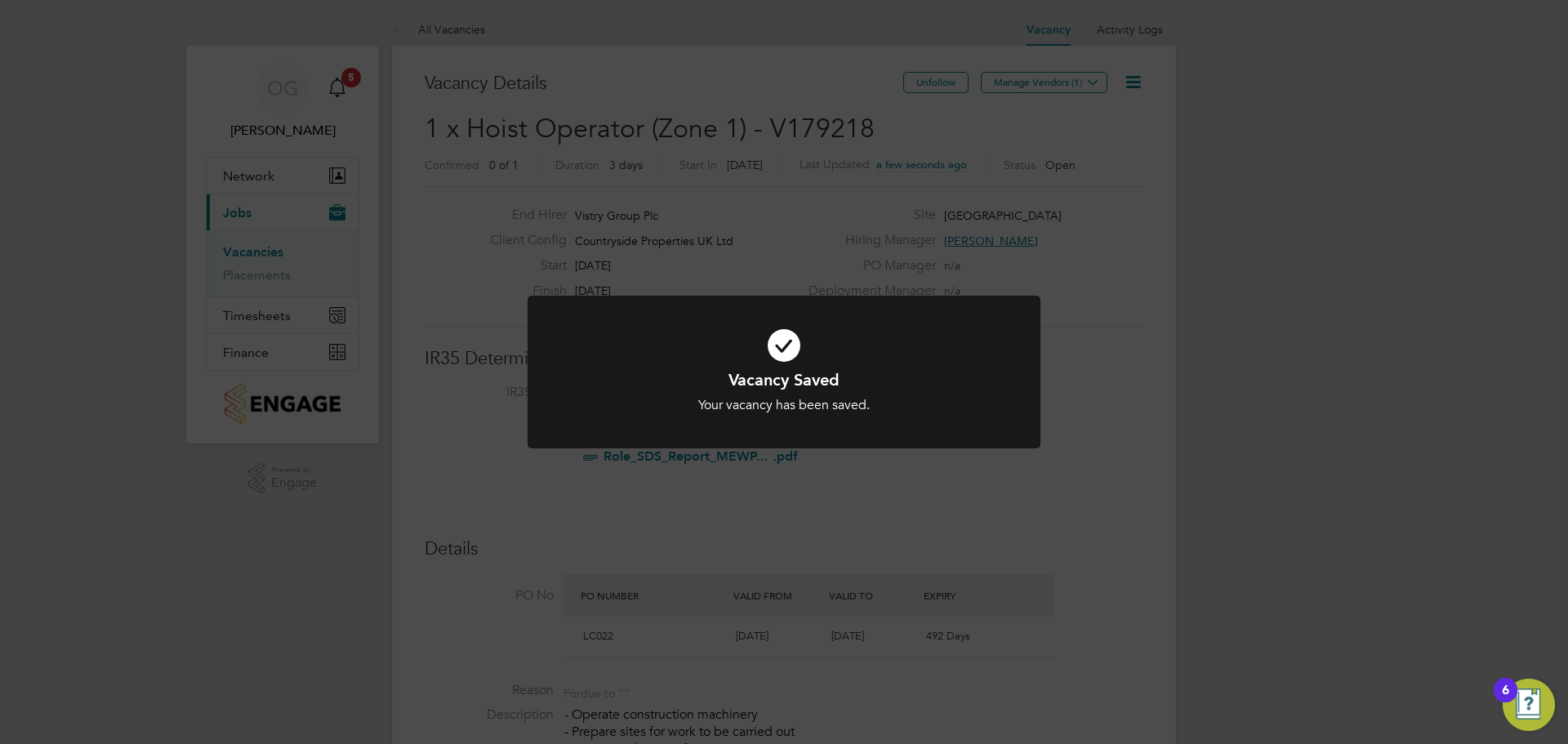
click at [1098, 83] on div "Vacancy Saved Your vacancy has been saved. Cancel Okay" at bounding box center [784, 372] width 1568 height 744
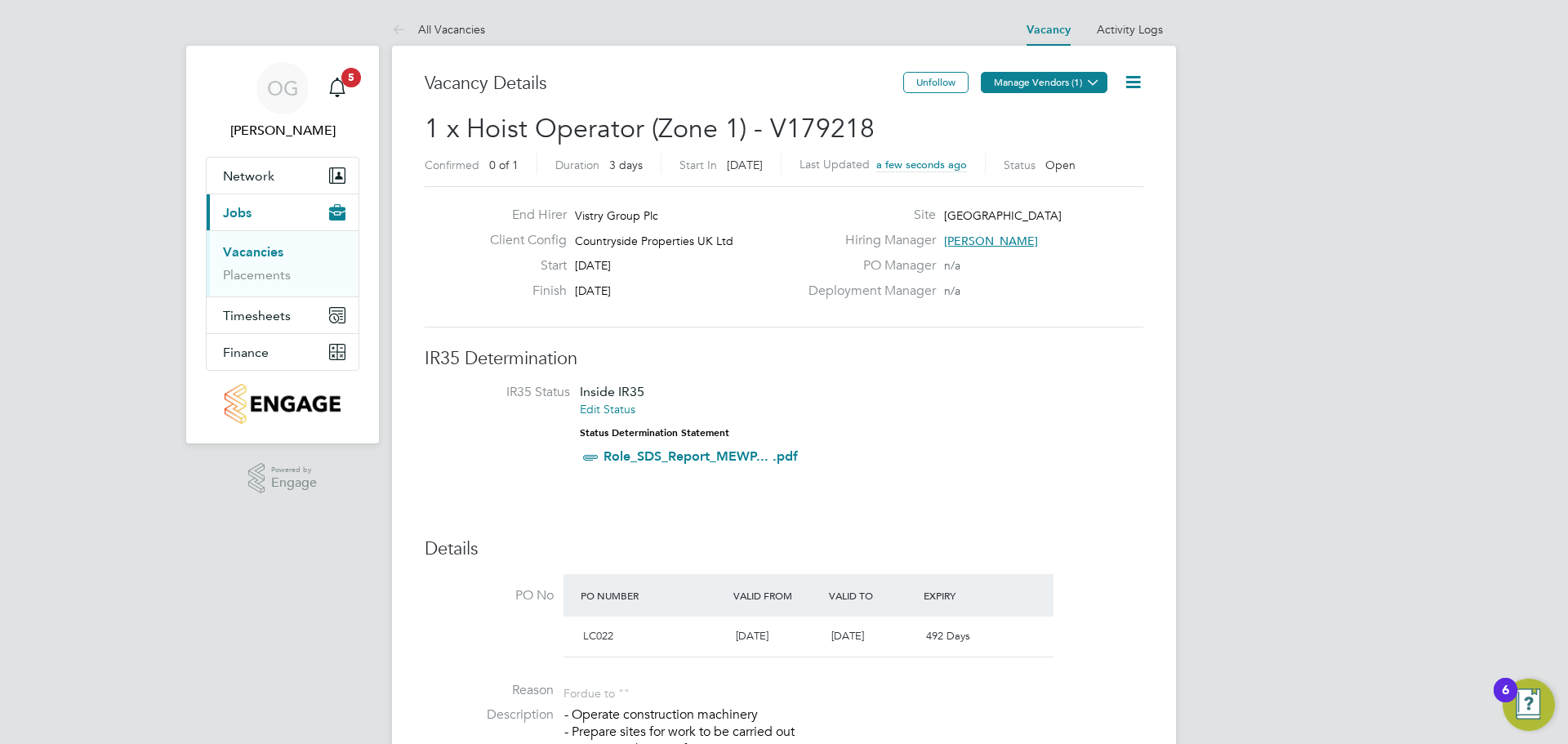
click at [1094, 84] on icon at bounding box center [1093, 82] width 12 height 12
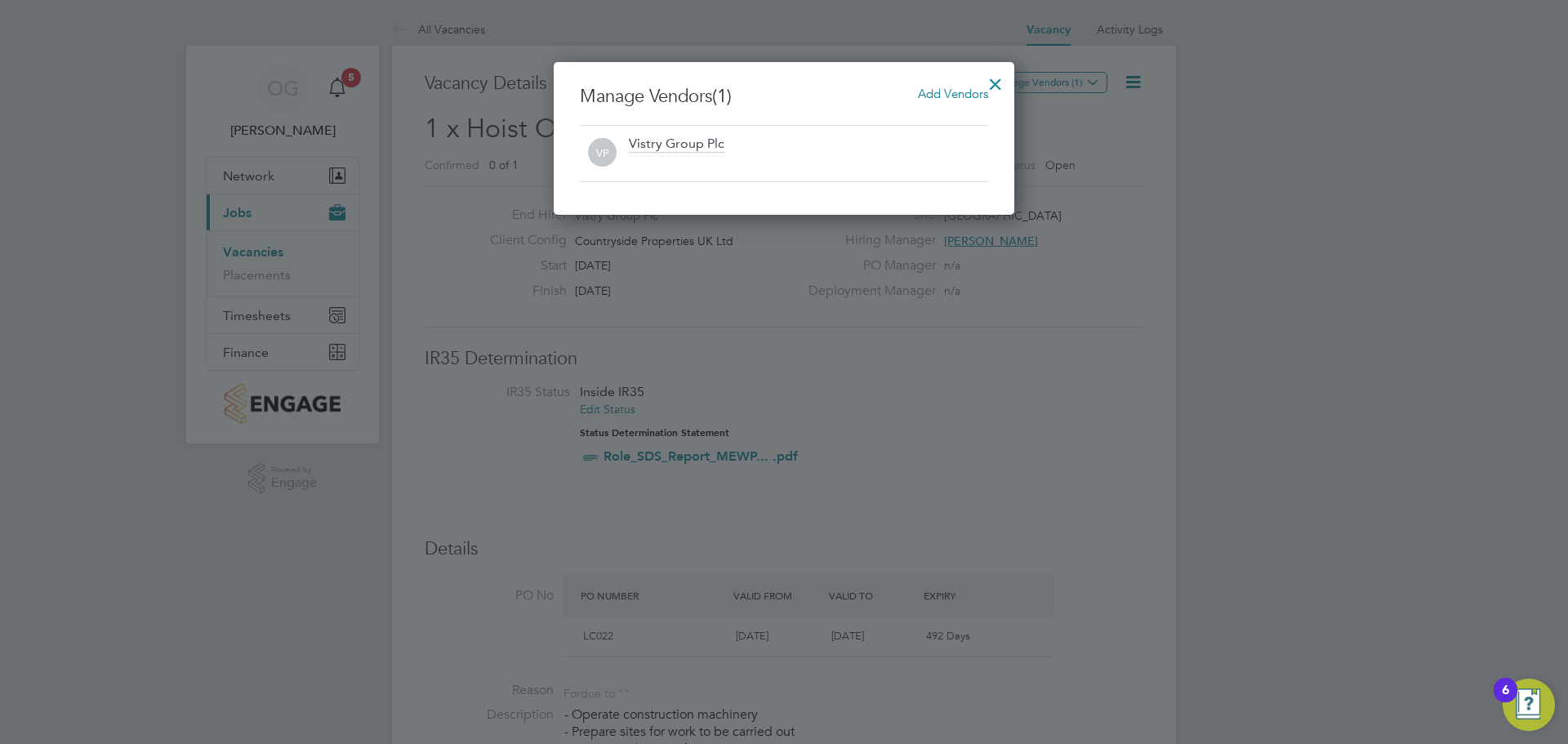
click at [959, 93] on span "Add Vendors" at bounding box center [953, 93] width 70 height 15
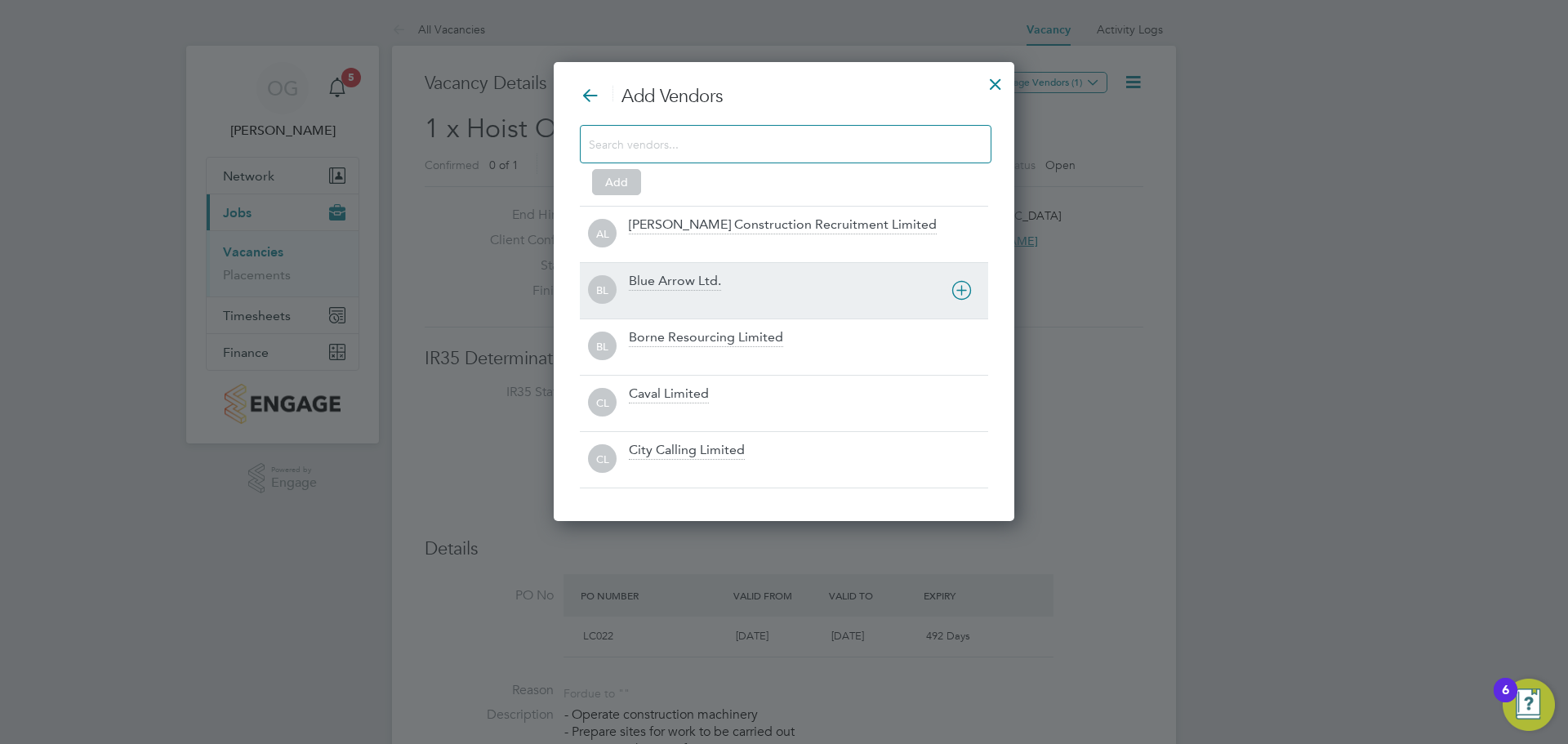
click at [658, 339] on div "Borne Resourcing Limited" at bounding box center [706, 338] width 155 height 18
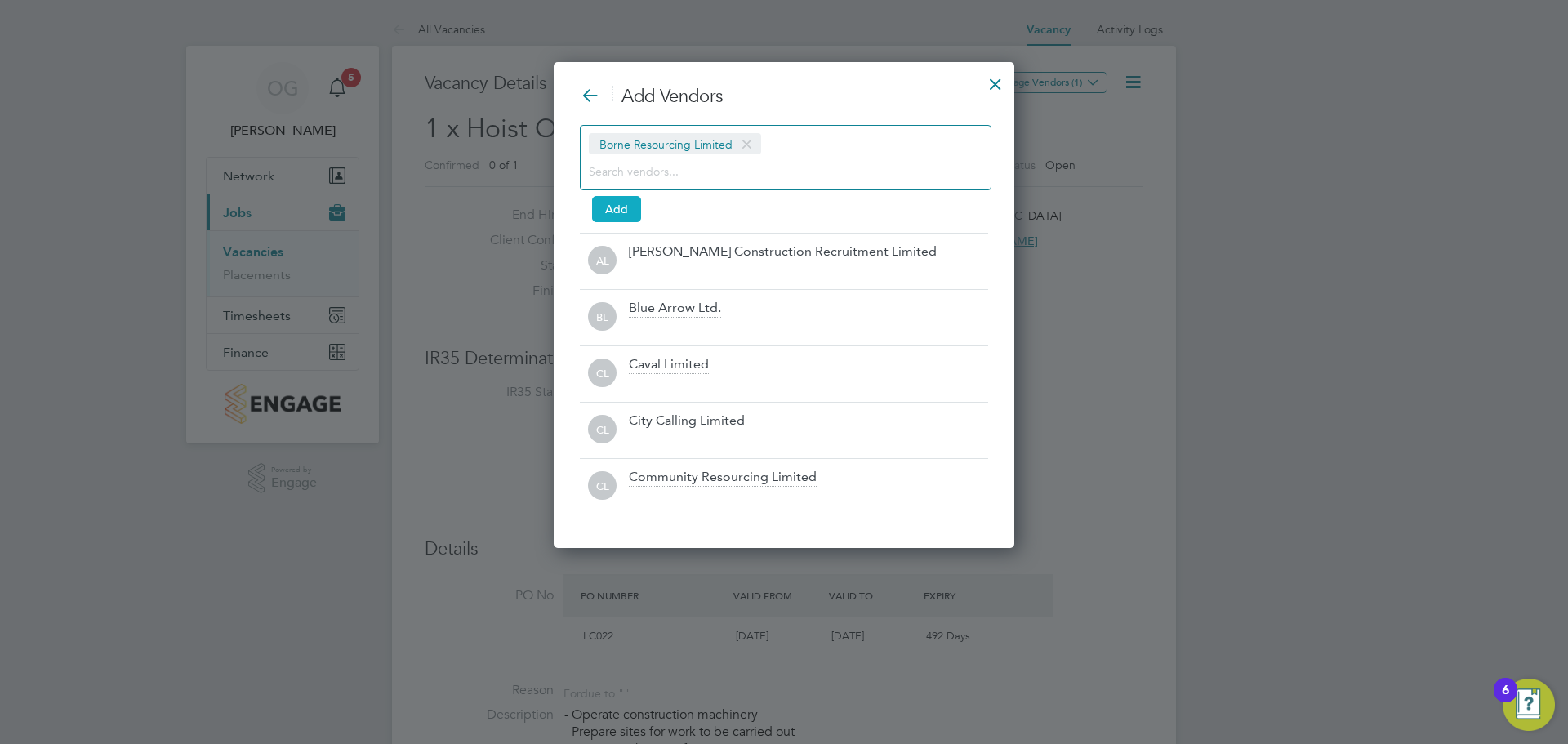
click at [624, 208] on button "Add" at bounding box center [617, 210] width 49 height 27
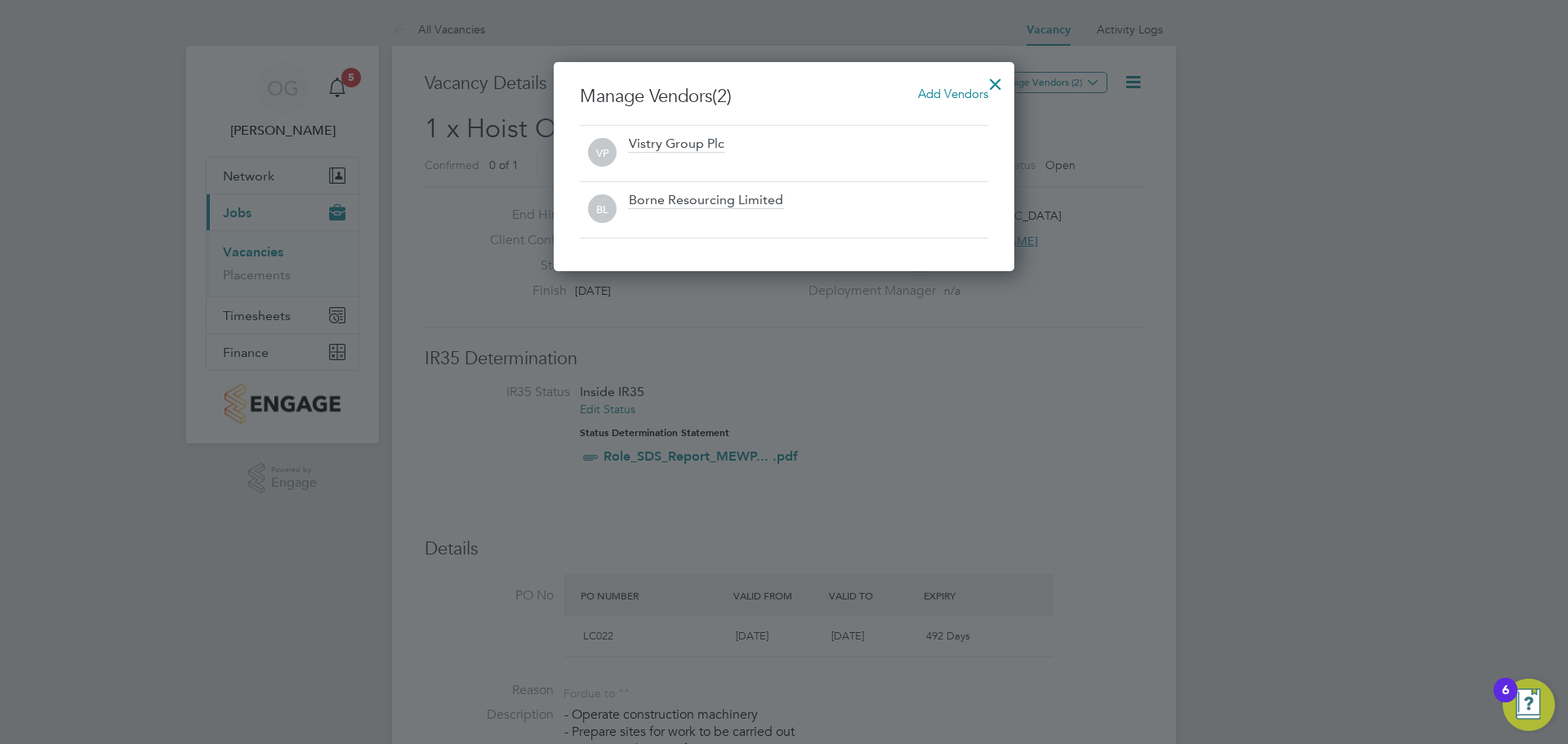
click at [986, 75] on div at bounding box center [995, 80] width 29 height 29
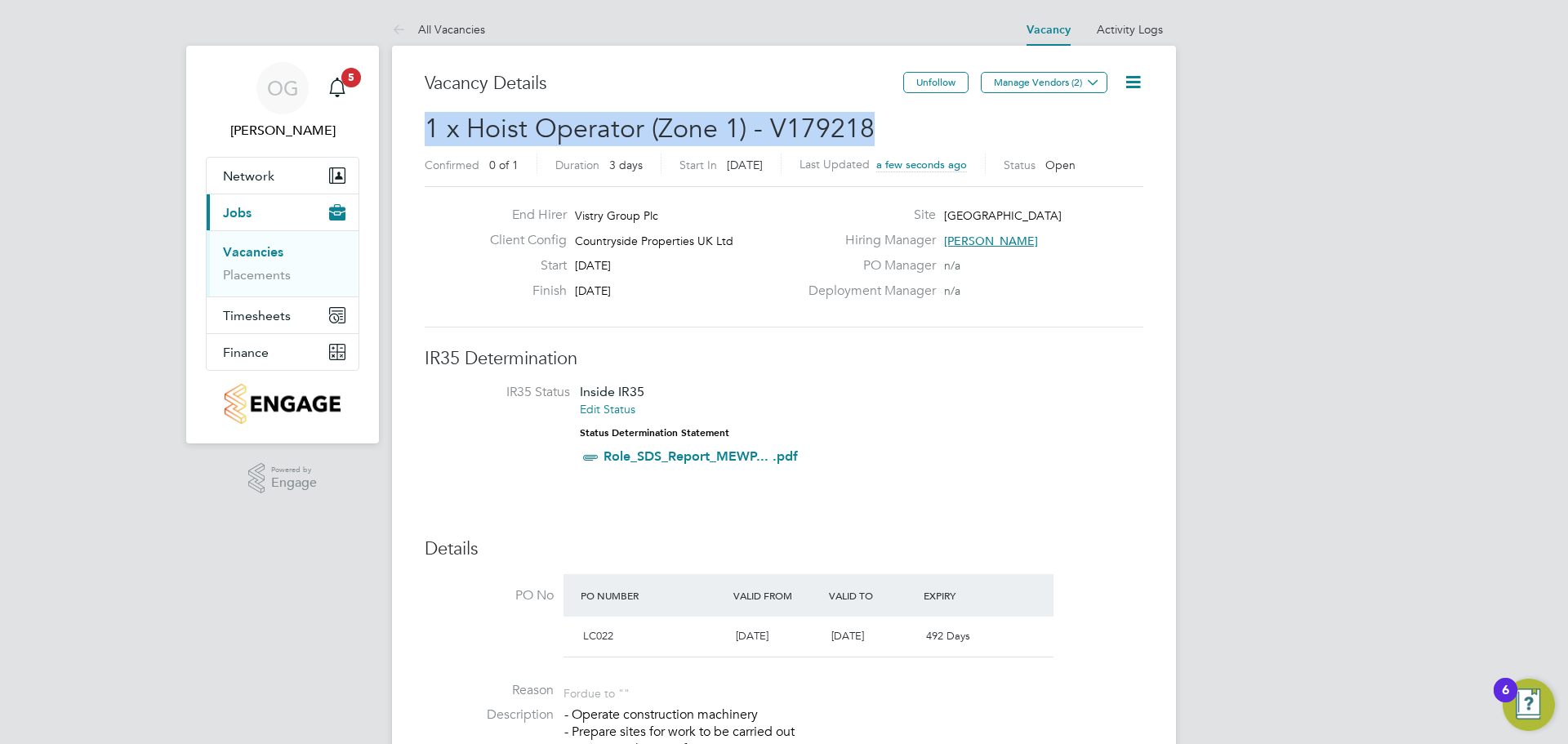
drag, startPoint x: 819, startPoint y: 128, endPoint x: 472, endPoint y: 126, distance: 347.0
copy span "1 x Hoist Operator (Zone 1) - V179218"
